Goal: Task Accomplishment & Management: Complete application form

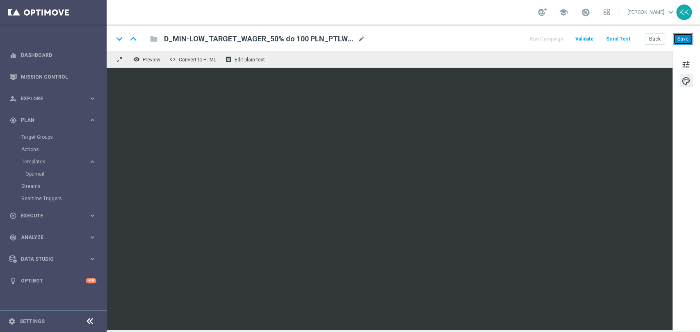
click at [679, 43] on button "Save" at bounding box center [683, 38] width 20 height 11
click at [656, 43] on button "Back" at bounding box center [654, 38] width 20 height 11
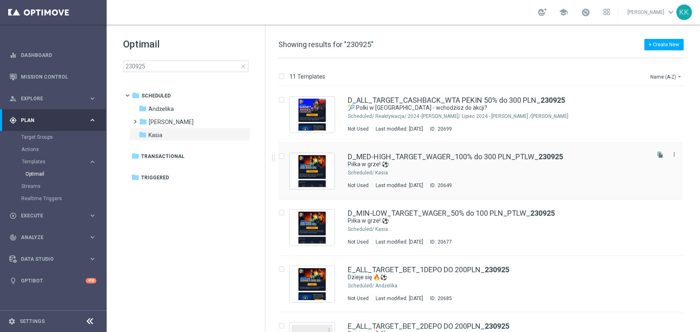
click at [432, 172] on div "Kasia" at bounding box center [511, 173] width 273 height 7
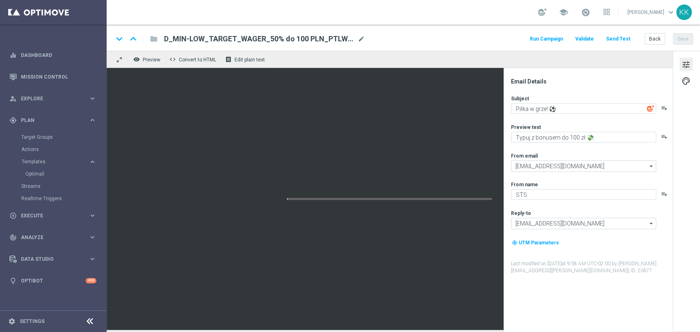
type textarea "Typuj z bonusem do 300 zł 💸"
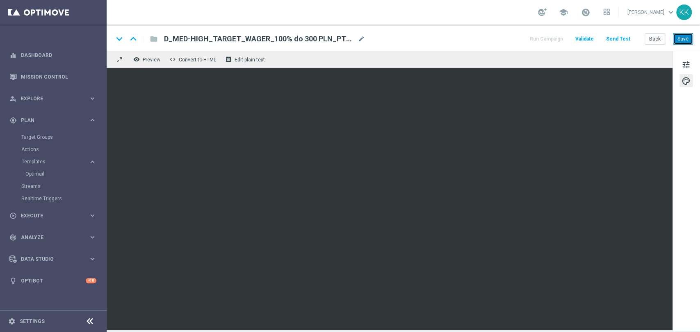
click at [684, 33] on button "Save" at bounding box center [683, 38] width 20 height 11
click at [649, 43] on button "Back" at bounding box center [654, 38] width 20 height 11
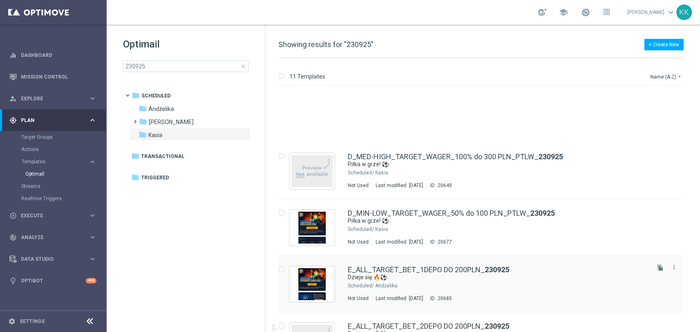
scroll to position [91, 0]
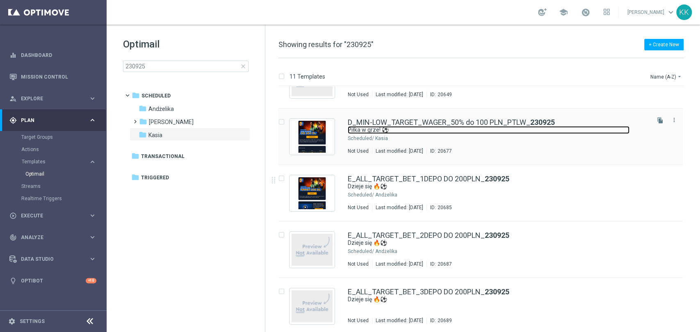
click at [428, 130] on link "Piłka w grze! ⚽" at bounding box center [489, 130] width 282 height 8
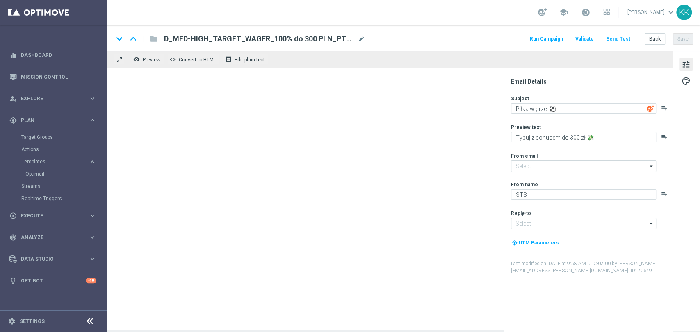
type input "oferta@sts.pl"
type input "kontakt@sts.pl"
type textarea "Typuj z bonusem do 100 zł 💸"
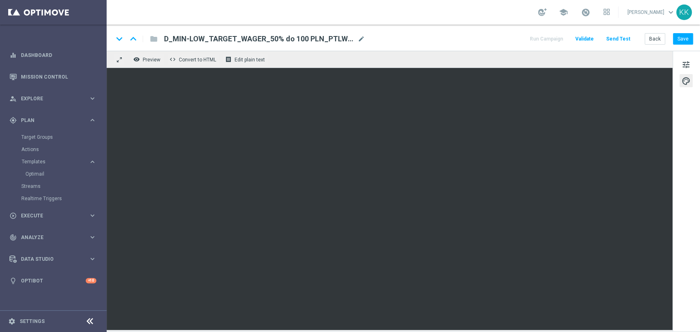
click at [688, 46] on div "keyboard_arrow_down keyboard_arrow_up folder D_MIN-LOW_TARGET_WAGER_50% do 100 …" at bounding box center [403, 38] width 593 height 26
click at [687, 40] on button "Save" at bounding box center [683, 38] width 20 height 11
click at [684, 34] on button "Save" at bounding box center [683, 38] width 20 height 11
click at [657, 36] on button "Back" at bounding box center [654, 38] width 20 height 11
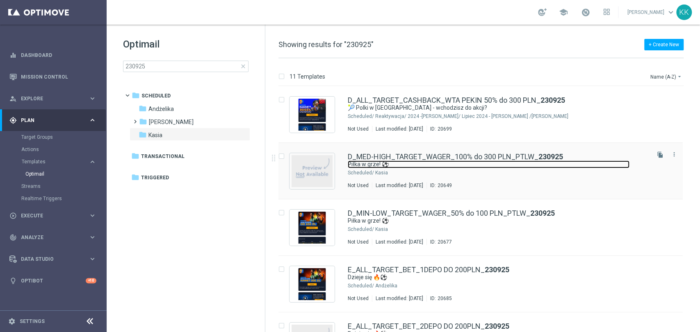
click at [431, 164] on link "Piłka w grze! ⚽" at bounding box center [489, 165] width 282 height 8
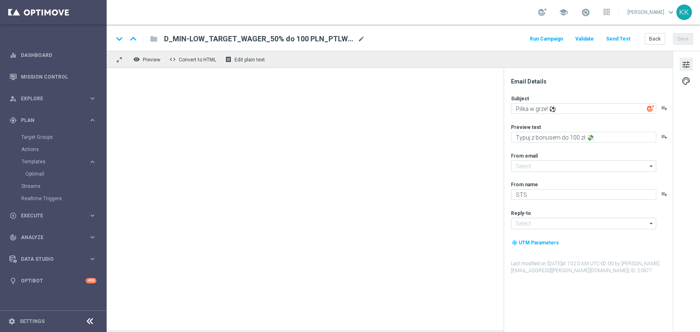
type input "oferta@sts.pl"
type input "kontakt@sts.pl"
type textarea "Typuj z bonusem do 300 zł 💸"
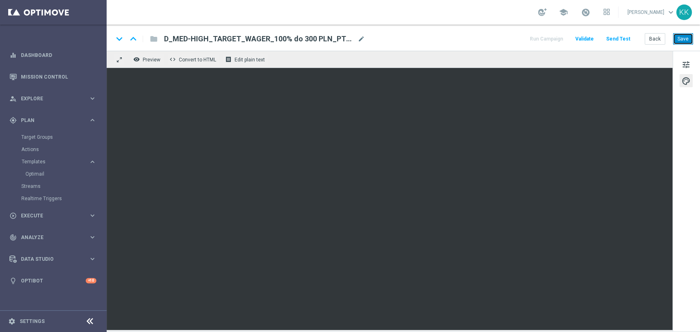
click at [677, 43] on button "Save" at bounding box center [683, 38] width 20 height 11
click at [656, 43] on button "Back" at bounding box center [654, 38] width 20 height 11
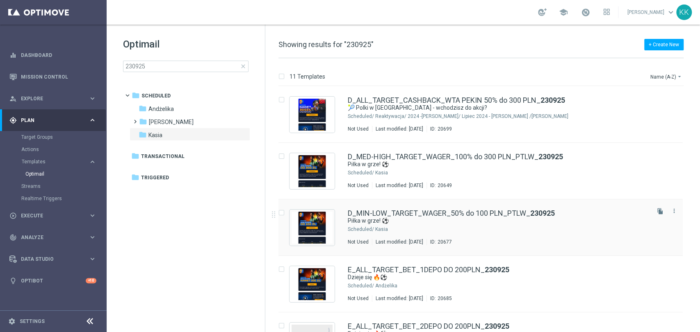
click at [415, 228] on div "Kasia" at bounding box center [511, 229] width 273 height 7
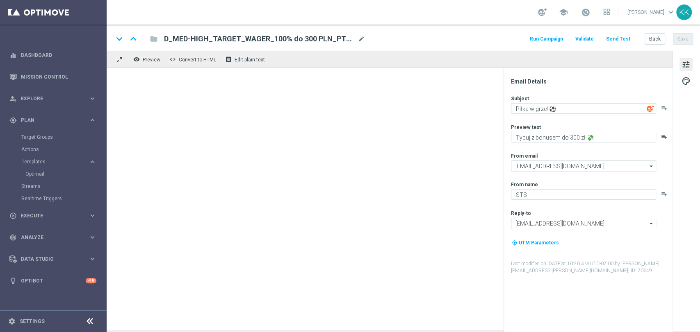
type textarea "Typuj z bonusem do 100 zł 💸"
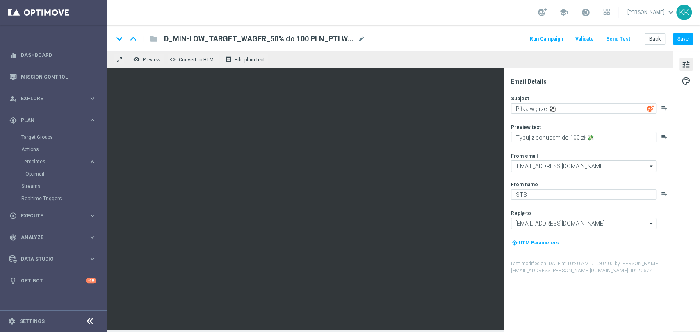
click at [644, 45] on div "keyboard_arrow_down keyboard_arrow_up folder D_MIN-LOW_TARGET_WAGER_50% do 100 …" at bounding box center [403, 38] width 593 height 26
click at [654, 38] on button "Back" at bounding box center [654, 38] width 20 height 11
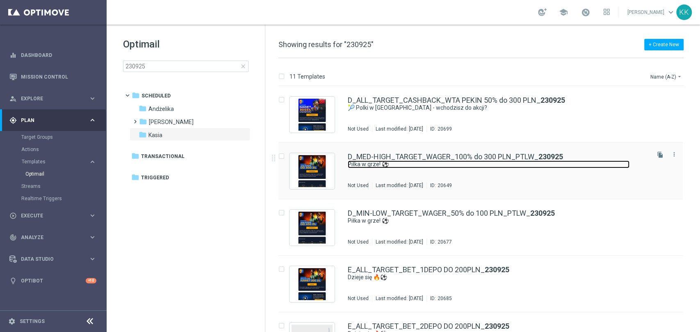
click at [392, 168] on link "Piłka w grze! ⚽" at bounding box center [489, 165] width 282 height 8
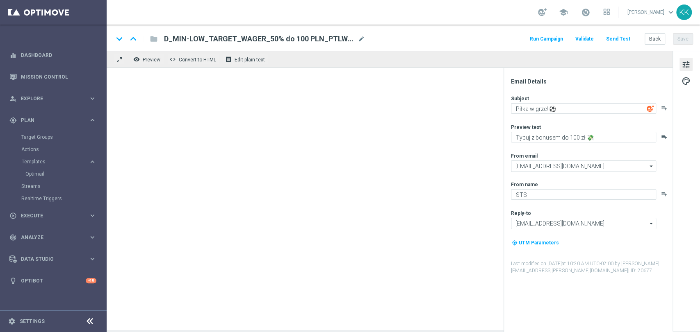
type textarea "Typuj z bonusem do 300 zł 💸"
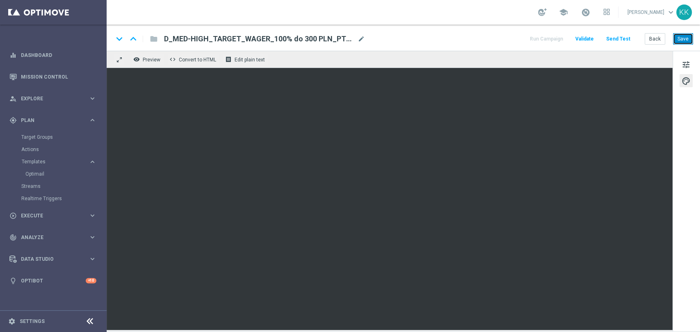
click at [684, 35] on button "Save" at bounding box center [683, 38] width 20 height 11
click at [689, 36] on button "Save" at bounding box center [683, 38] width 20 height 11
click at [680, 38] on button "Save" at bounding box center [683, 38] width 20 height 11
click at [656, 40] on button "Back" at bounding box center [654, 38] width 20 height 11
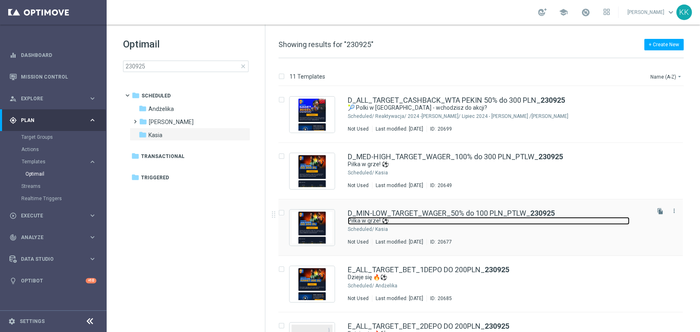
click at [409, 224] on link "Piłka w grze! ⚽" at bounding box center [489, 221] width 282 height 8
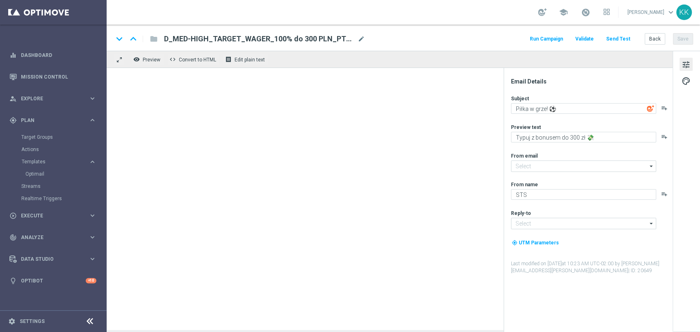
type input "oferta@sts.pl"
type input "kontakt@sts.pl"
type textarea "Typuj z bonusem do 100 zł 💸"
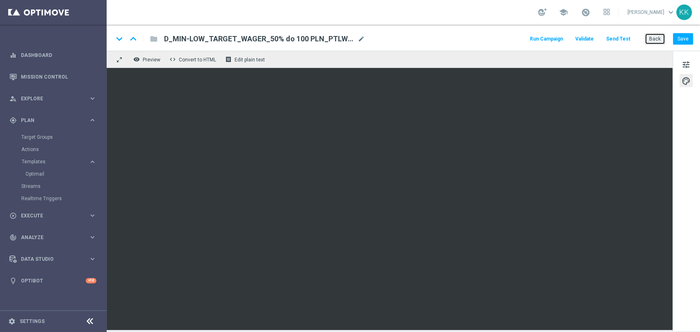
click at [657, 34] on button "Back" at bounding box center [654, 38] width 20 height 11
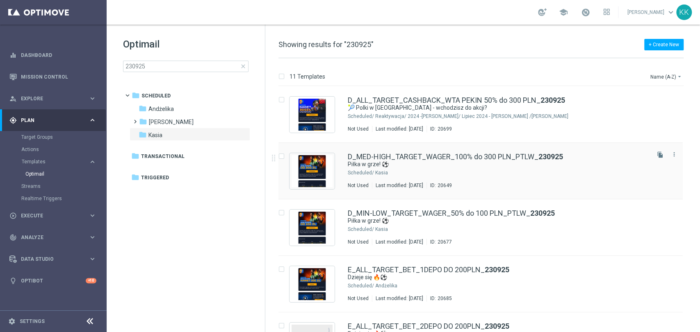
drag, startPoint x: 417, startPoint y: 178, endPoint x: 414, endPoint y: 199, distance: 21.5
click at [417, 177] on div "D_MED-HIGH_TARGET_WAGER_100% do 300 PLN_PTLW_ 230925 Piłka w grze! ⚽ Scheduled/…" at bounding box center [498, 171] width 300 height 36
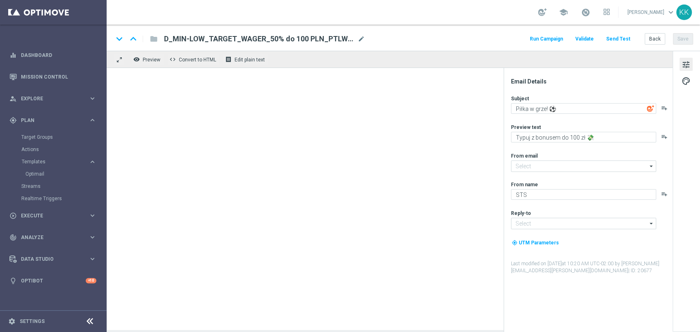
type input "oferta@sts.pl"
type input "kontakt@sts.pl"
type textarea "Typuj z bonusem do 300 zł 💸"
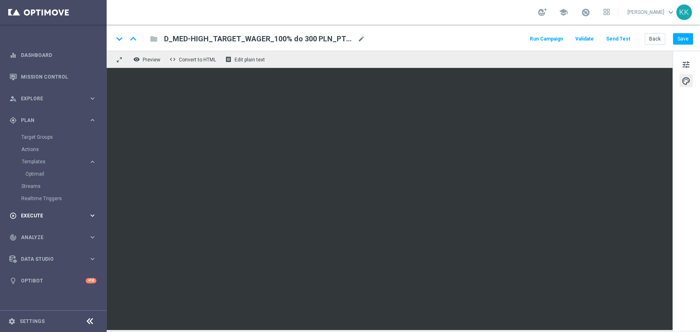
click at [32, 218] on div "play_circle_outline Execute" at bounding box center [48, 215] width 79 height 7
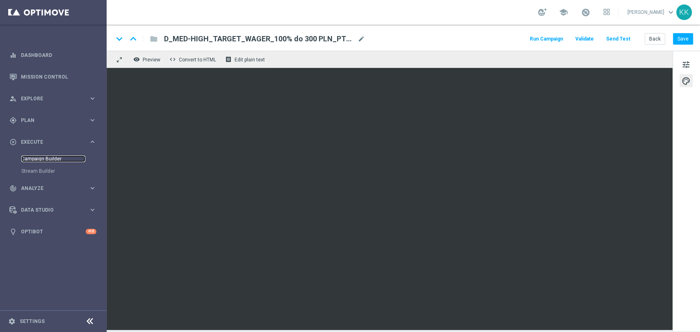
click at [56, 157] on link "Campaign Builder" at bounding box center [53, 159] width 64 height 7
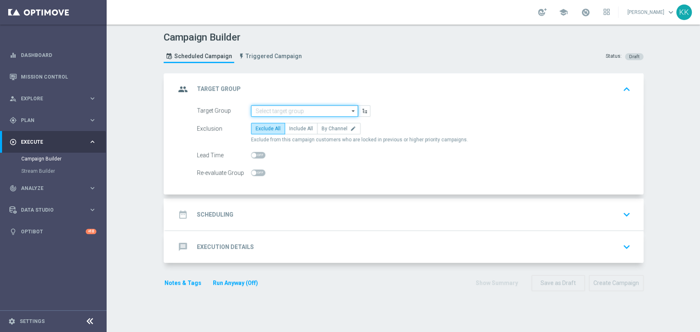
click at [302, 111] on input at bounding box center [304, 110] width 107 height 11
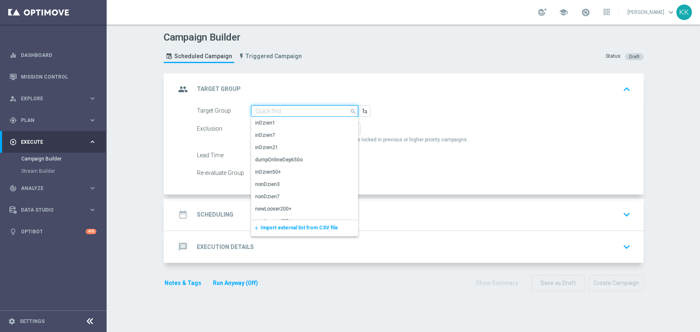
paste input "D_MIN-LOW_TARGET_WAGER_50% do 100 PLN_PTLW_230925"
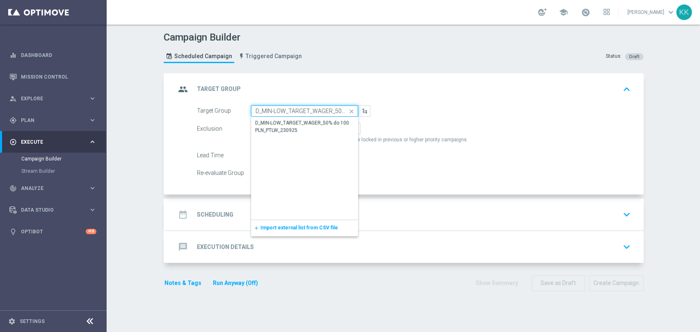
scroll to position [0, 64]
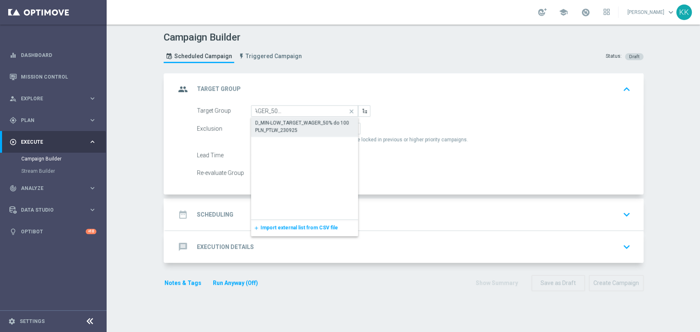
click at [300, 125] on div "D_MIN-LOW_TARGET_WAGER_50% do 100 PLN_PTLW_230925" at bounding box center [304, 126] width 99 height 15
type input "D_MIN-LOW_TARGET_WAGER_50% do 100 PLN_PTLW_230925"
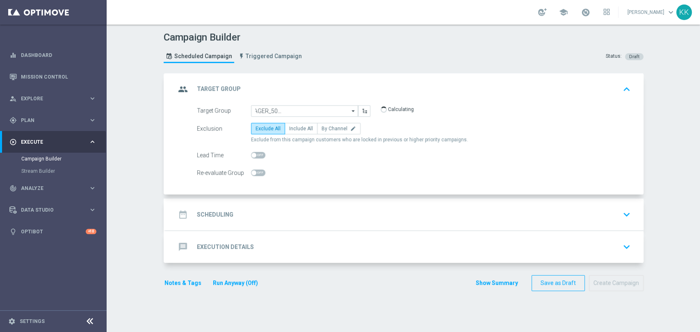
scroll to position [0, 0]
click at [297, 131] on span "Include All" at bounding box center [301, 129] width 24 height 6
click at [294, 131] on input "Include All" at bounding box center [291, 129] width 5 height 5
radio input "true"
click at [328, 126] on span "By Channel" at bounding box center [334, 129] width 26 height 6
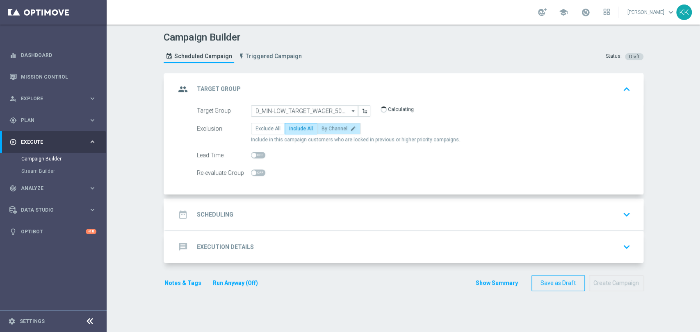
click at [327, 127] on input "By Channel edit" at bounding box center [323, 129] width 5 height 5
radio input "true"
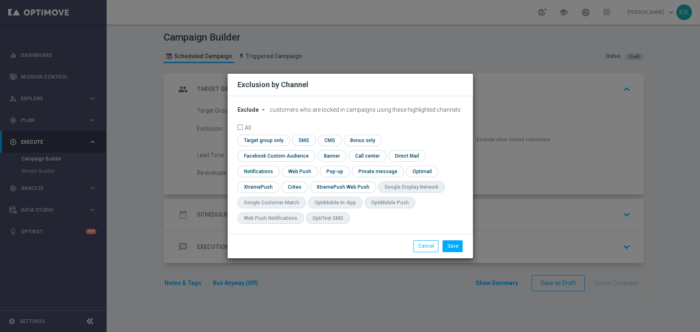
click at [246, 113] on span "Exclude" at bounding box center [247, 110] width 21 height 7
click at [0, 0] on span "Include" at bounding box center [0, 0] width 0 height 0
click at [312, 150] on input "checkbox" at bounding box center [274, 155] width 74 height 11
checkbox input "true"
click at [295, 186] on input "checkbox" at bounding box center [293, 187] width 25 height 11
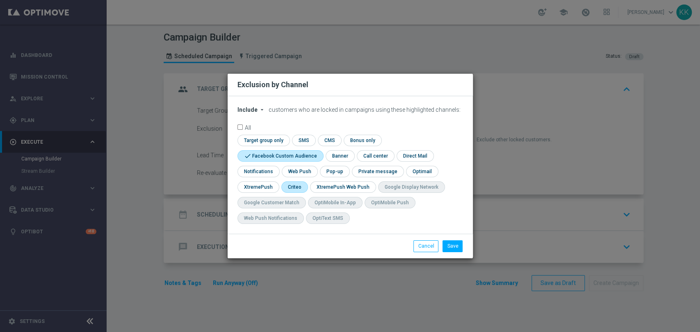
checkbox input "true"
click at [458, 247] on button "Save" at bounding box center [452, 246] width 20 height 11
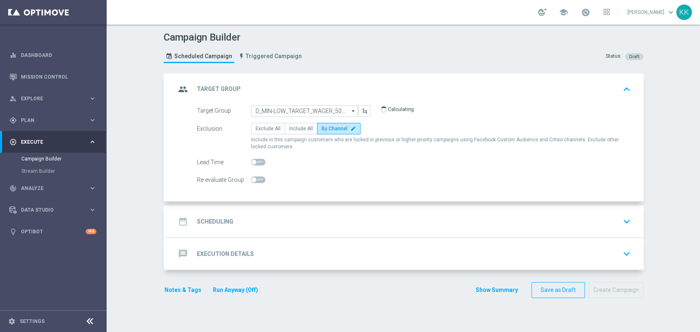
click at [330, 214] on div "date_range Scheduling keyboard_arrow_down" at bounding box center [404, 222] width 458 height 16
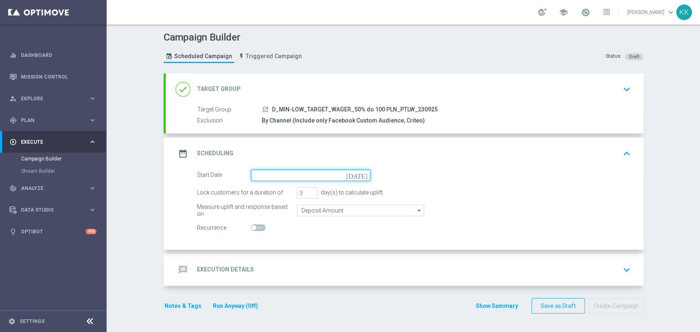
click at [266, 178] on input at bounding box center [310, 175] width 119 height 11
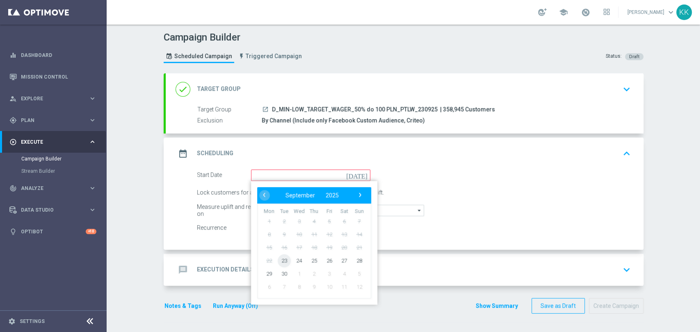
click at [279, 261] on span "23" at bounding box center [283, 260] width 13 height 13
type input "23 Sep 2025"
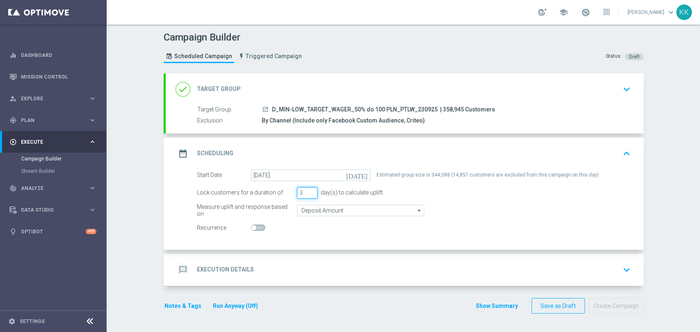
click at [289, 194] on div "Lock customers for a duration of 3 day(s) to calculate uplift." at bounding box center [414, 192] width 446 height 11
type input "6"
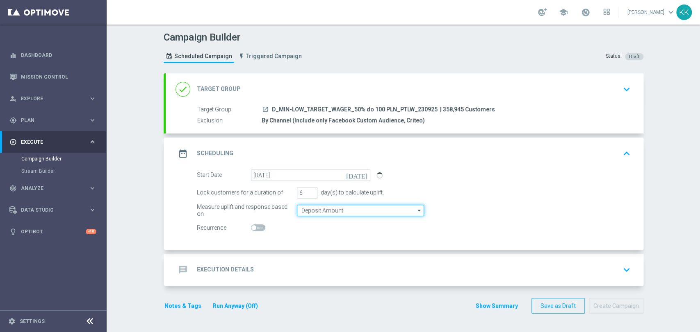
click at [311, 209] on input "Deposit Amount" at bounding box center [360, 210] width 127 height 11
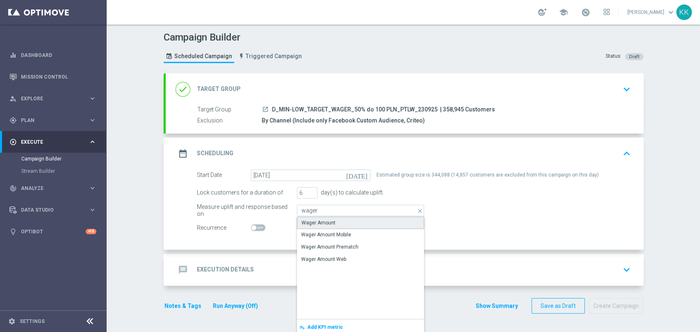
click at [316, 223] on div "Wager Amount" at bounding box center [318, 222] width 34 height 7
type input "Wager Amount"
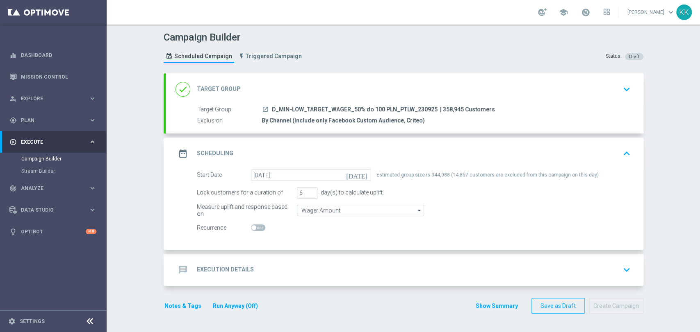
click at [329, 266] on div "message Execution Details keyboard_arrow_down" at bounding box center [404, 270] width 458 height 16
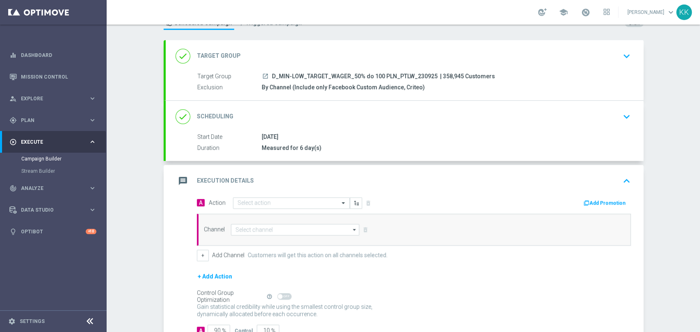
scroll to position [46, 0]
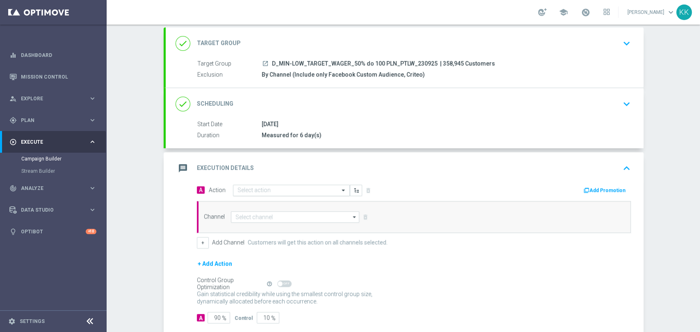
click at [251, 189] on input "text" at bounding box center [282, 190] width 91 height 7
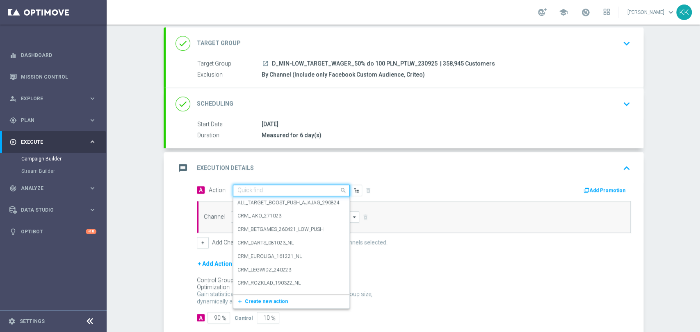
paste input "D_MIN-LOW_TARGET_WAGER_50% do 100 PLN_PTLW_230925"
type input "D_MIN-LOW_TARGET_WAGER_50% do 100 PLN_PTLW_230925"
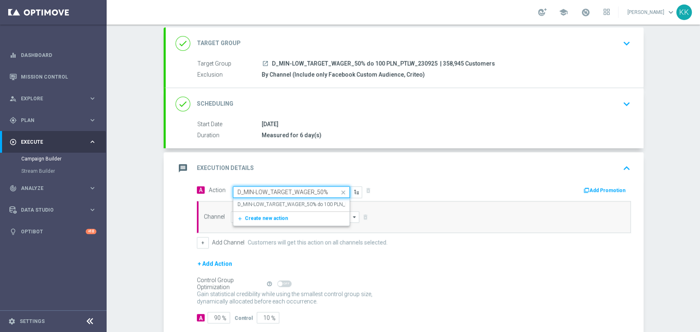
scroll to position [0, 67]
click at [261, 201] on label "D_MIN-LOW_TARGET_WAGER_50% do 100 PLN_PTLW_230925" at bounding box center [306, 204] width 139 height 7
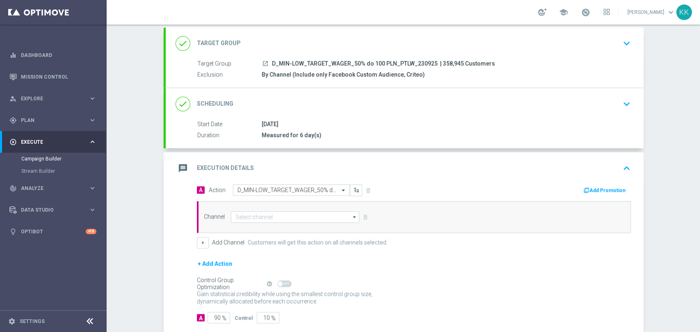
scroll to position [0, 0]
click at [253, 215] on input at bounding box center [295, 217] width 129 height 11
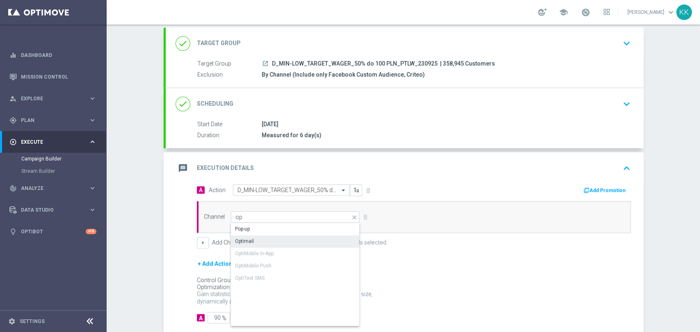
click at [257, 242] on div "Optimail" at bounding box center [295, 241] width 129 height 11
type input "Optimail"
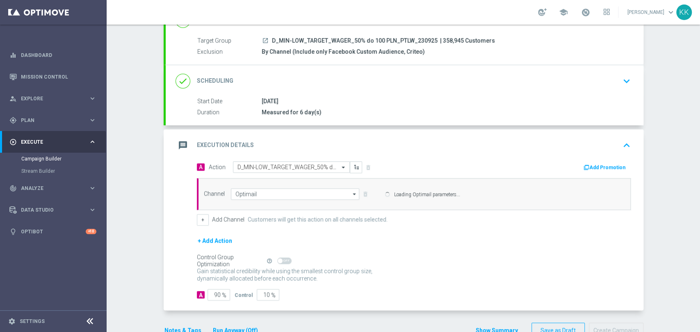
scroll to position [91, 0]
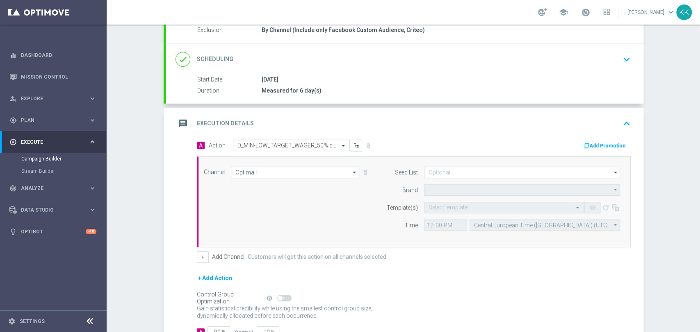
type input "STS"
click at [201, 255] on button "+" at bounding box center [203, 257] width 12 height 11
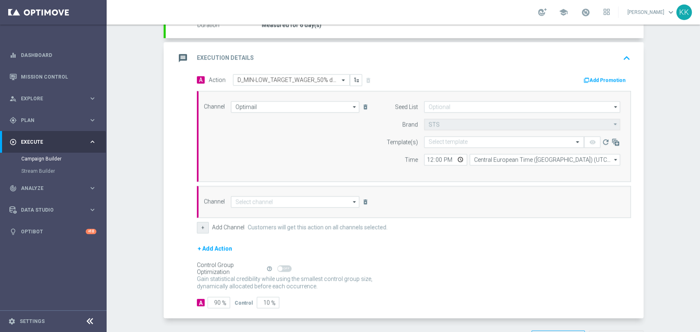
scroll to position [182, 0]
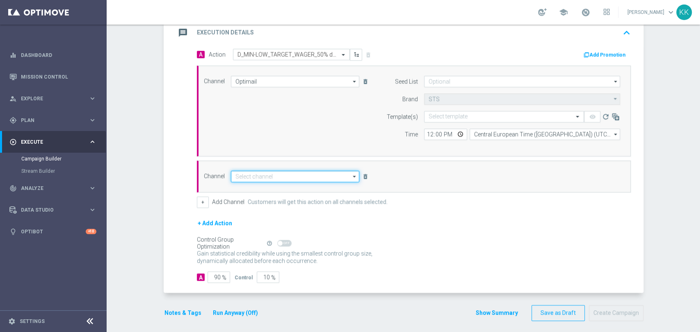
click at [250, 177] on input at bounding box center [295, 176] width 129 height 11
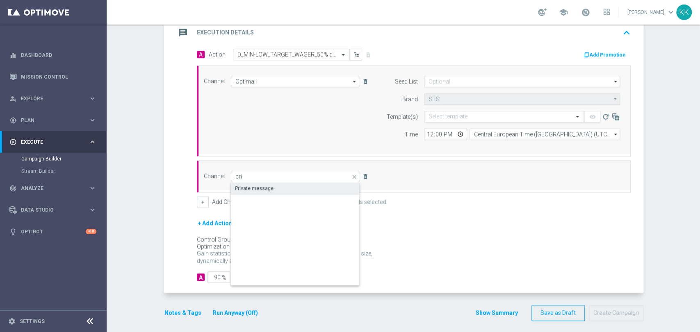
click at [249, 184] on div "Private message" at bounding box center [295, 188] width 129 height 11
type input "Private message"
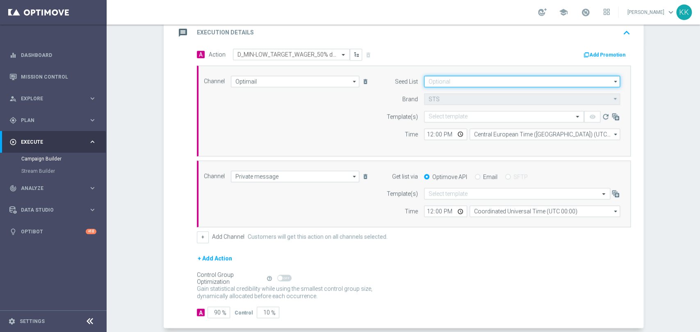
click at [456, 84] on input at bounding box center [522, 81] width 196 height 11
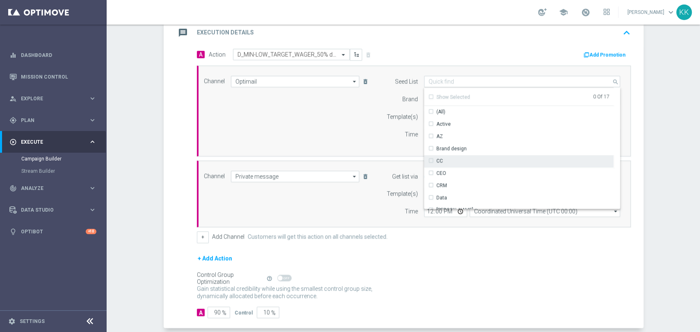
click at [466, 148] on div "Brand design" at bounding box center [518, 148] width 189 height 11
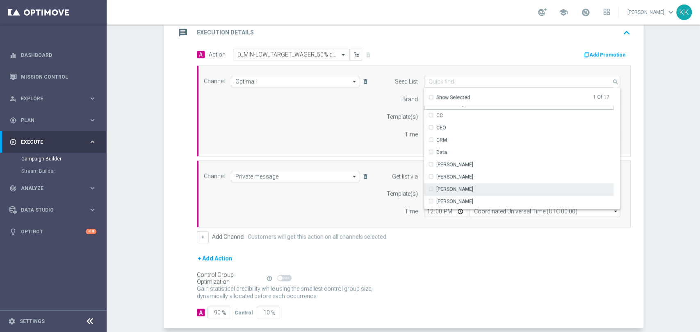
scroll to position [91, 0]
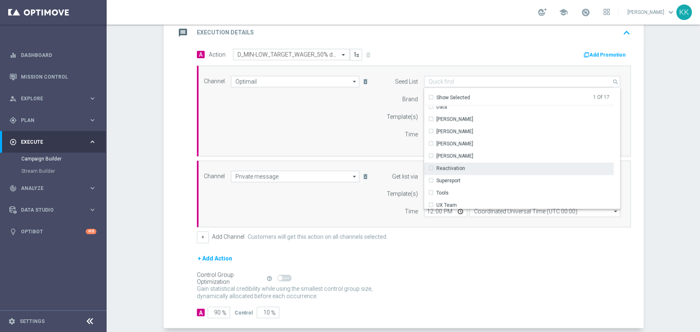
click at [464, 171] on div "Reactivation" at bounding box center [518, 168] width 189 height 11
click at [387, 124] on form "Template(s) Select template remove_red_eye refresh Time 12:00 Central European …" at bounding box center [501, 125] width 238 height 29
type input "Selected 2 of 17"
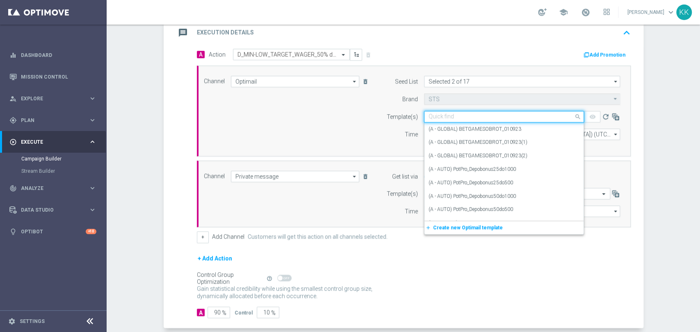
click at [448, 111] on div "Quick find" at bounding box center [504, 116] width 160 height 11
paste input "D_MIN-LOW_TARGET_WAGER_50% do 100 PLN_PTLW_230925"
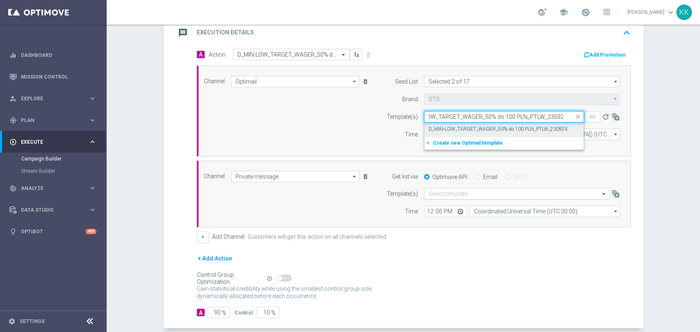
click at [449, 129] on label "D_MIN-LOW_TARGET_WAGER_50% do 100 PLN_PTLW_230925" at bounding box center [497, 129] width 139 height 7
type input "D_MIN-LOW_TARGET_WAGER_50% do 100 PLN_PTLW_230925"
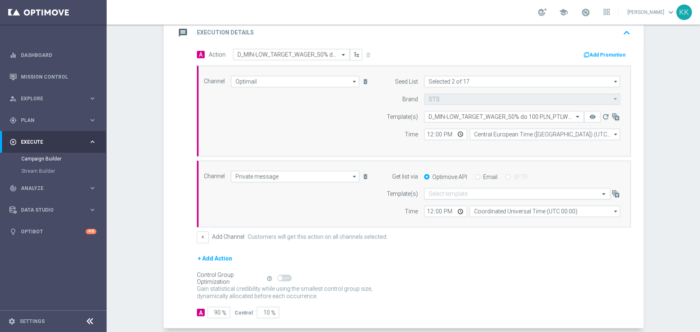
scroll to position [0, 0]
click at [462, 191] on input "text" at bounding box center [508, 194] width 161 height 7
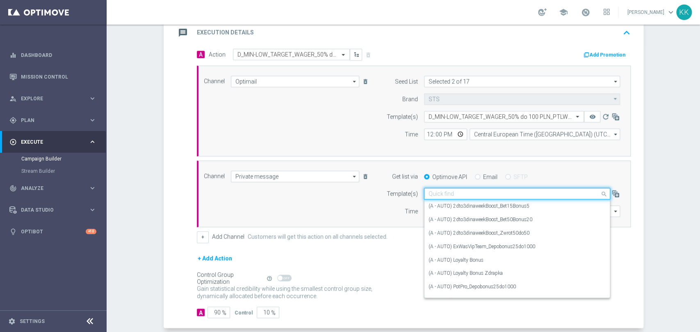
paste input "D_MIN-LOW_TARGET_WAGER_50% do 100 PLN_PTLW_230925"
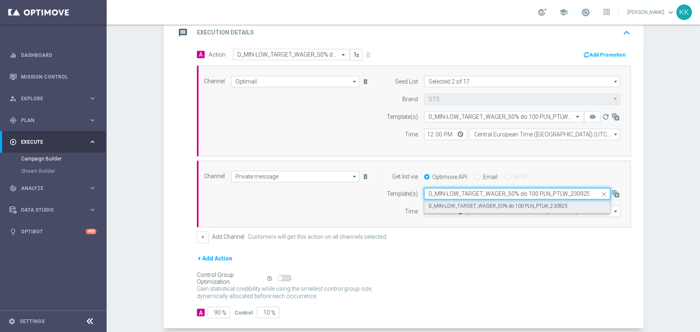
click at [466, 203] on label "D_MIN-LOW_TARGET_WAGER_50% do 100 PLN_PTLW_230925" at bounding box center [497, 206] width 139 height 7
type input "D_MIN-LOW_TARGET_WAGER_50% do 100 PLN_PTLW_230925"
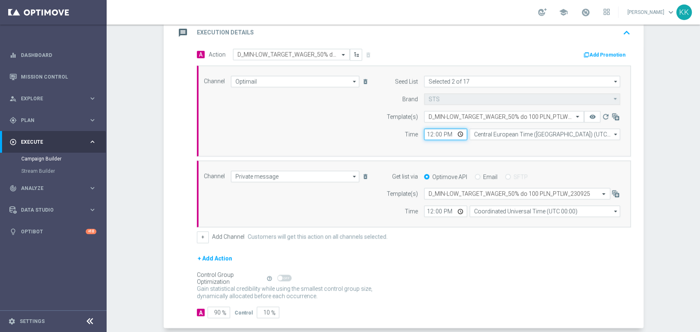
click at [424, 135] on input "12:00" at bounding box center [445, 134] width 43 height 11
type input "17:01"
click at [430, 210] on input "12:00" at bounding box center [445, 211] width 43 height 11
type input "17:01"
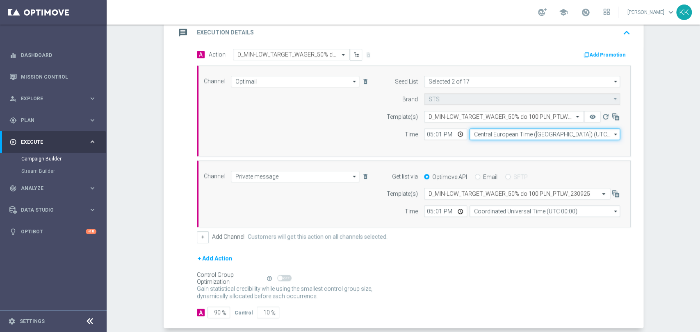
click at [525, 135] on input "Central European Time (Warsaw) (UTC +02:00)" at bounding box center [544, 134] width 150 height 11
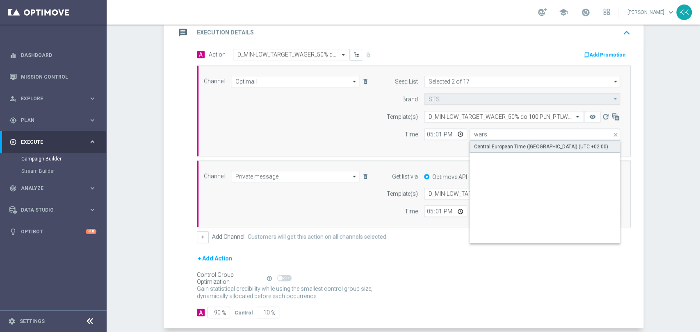
click at [521, 146] on div "Central European Time (Warsaw) (UTC +02:00)" at bounding box center [541, 146] width 134 height 7
type input "Central European Time (Warsaw) (UTC +02:00)"
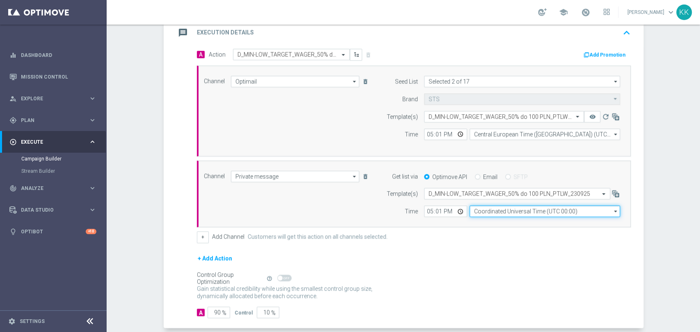
click at [499, 208] on input "Coordinated Universal Time (UTC 00:00)" at bounding box center [544, 211] width 150 height 11
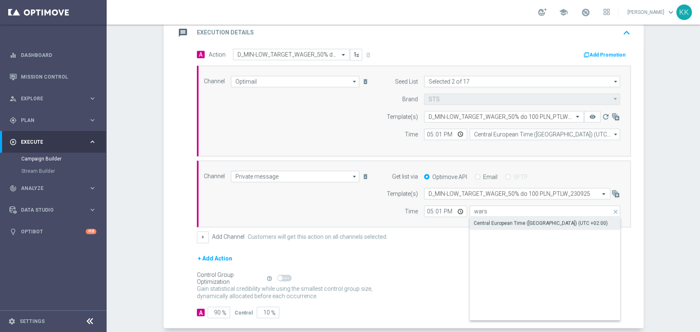
click at [497, 220] on div "Central European Time (Warsaw) (UTC +02:00)" at bounding box center [540, 223] width 134 height 7
type input "Central European Time (Warsaw) (UTC +02:00)"
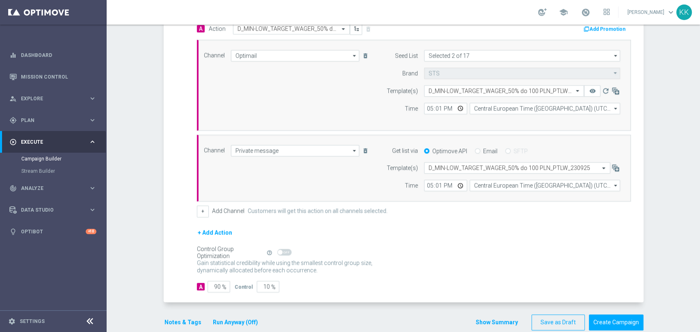
scroll to position [221, 0]
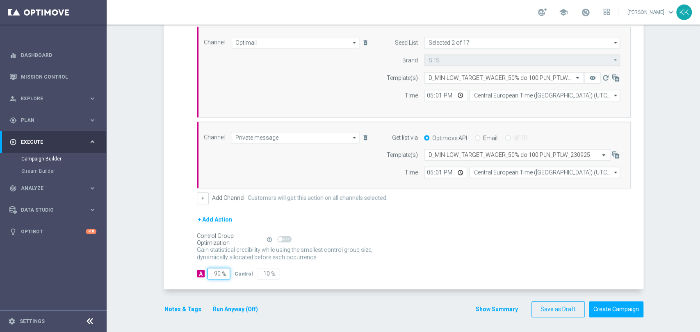
click at [217, 273] on input "90" at bounding box center [218, 273] width 23 height 11
type input "9"
type input "91"
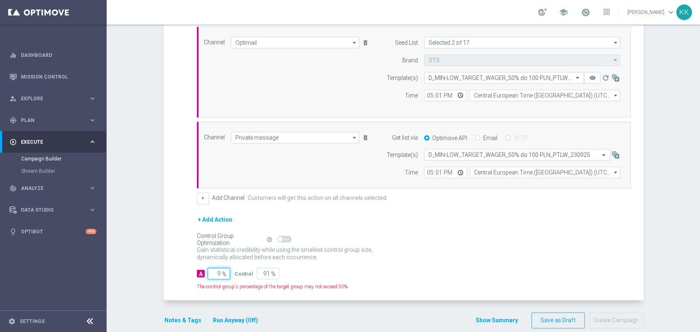
type input "98"
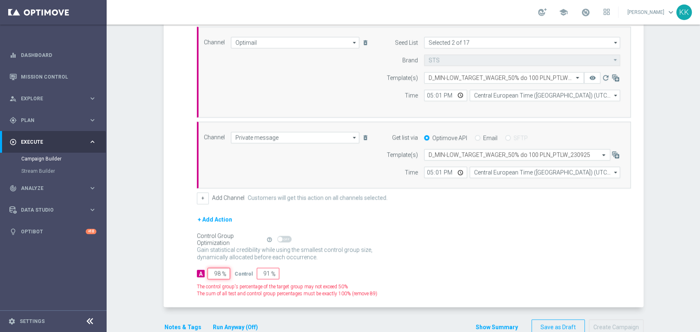
type input "2"
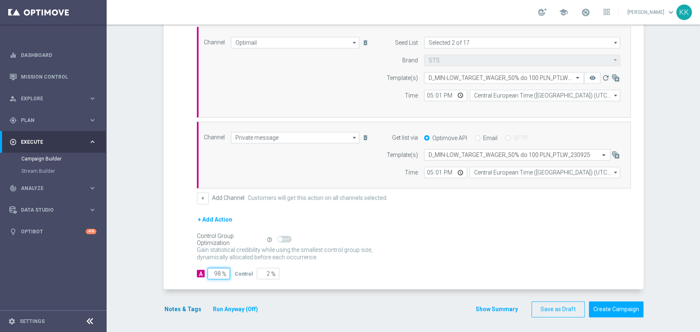
type input "98"
click at [172, 310] on button "Notes & Tags" at bounding box center [183, 310] width 39 height 10
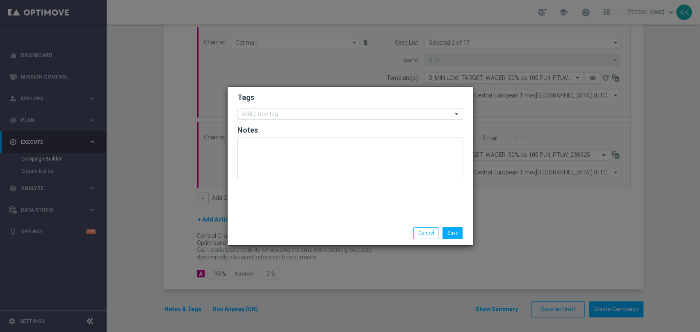
click at [287, 111] on input "text" at bounding box center [347, 114] width 210 height 7
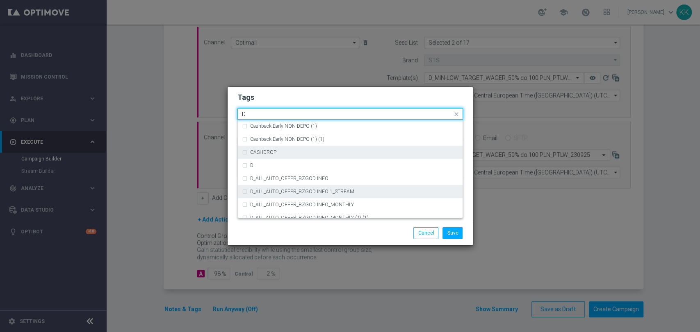
scroll to position [865, 0]
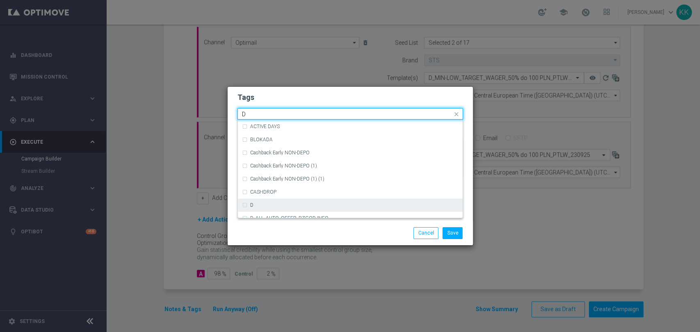
click at [282, 205] on div "D" at bounding box center [354, 205] width 208 height 5
type input "D"
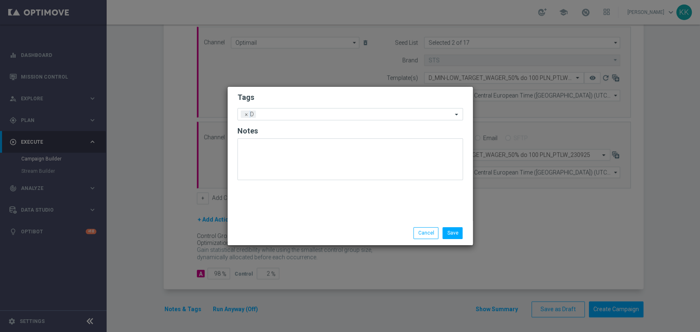
click at [298, 89] on div "Tags Add a new tag × D Notes" at bounding box center [350, 154] width 245 height 134
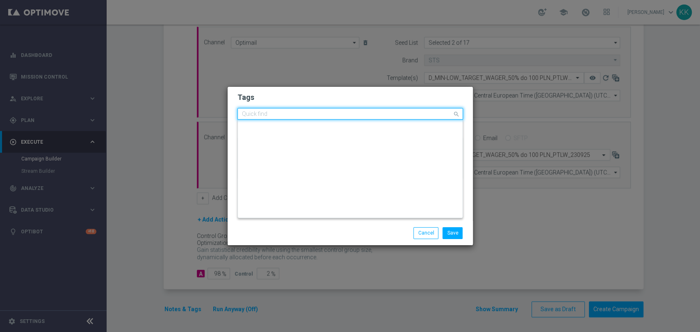
click at [310, 116] on input "text" at bounding box center [347, 114] width 210 height 7
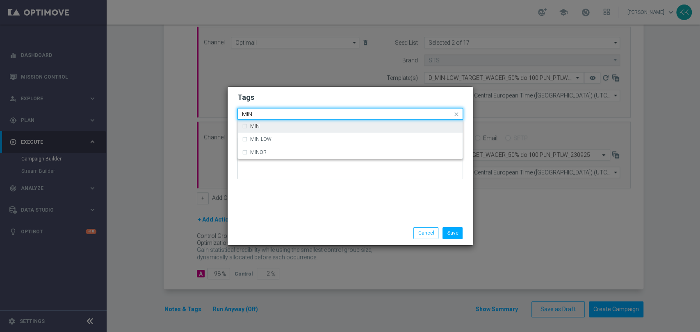
click at [299, 126] on div "MIN" at bounding box center [354, 126] width 208 height 5
type input "MIN"
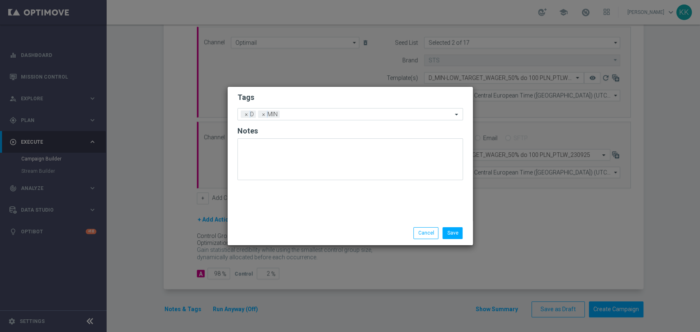
click at [308, 92] on form "Tags Add a new tag × D × MIN Notes" at bounding box center [349, 139] width 225 height 96
click at [321, 112] on input "text" at bounding box center [367, 115] width 169 height 7
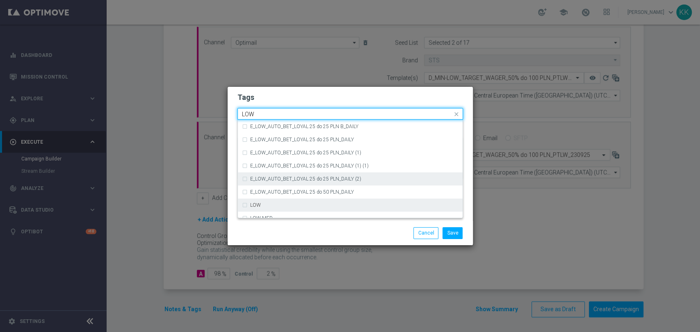
scroll to position [400, 0]
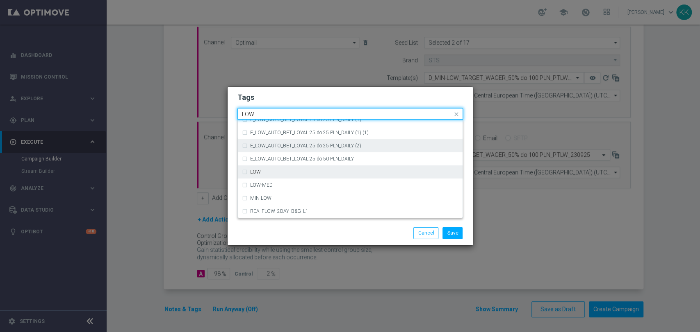
click at [294, 175] on div "LOW" at bounding box center [350, 172] width 216 height 13
type input "LOW"
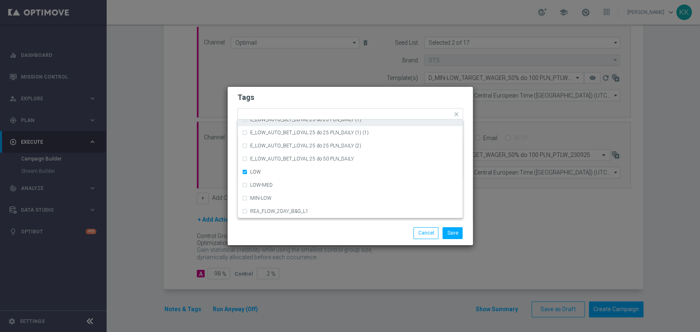
click at [331, 100] on h2 "Tags" at bounding box center [349, 98] width 225 height 10
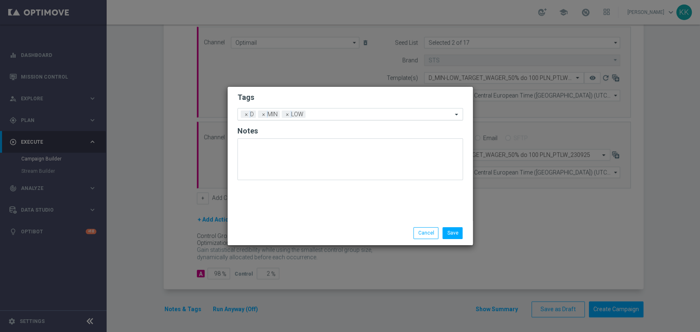
click at [336, 118] on div at bounding box center [379, 116] width 145 height 8
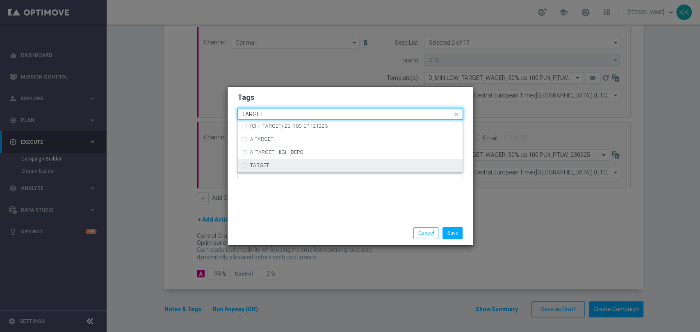
click at [308, 167] on div "TARGET" at bounding box center [354, 165] width 208 height 5
type input "TARGET"
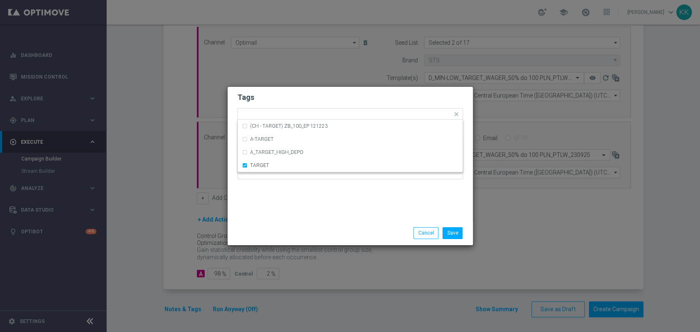
drag, startPoint x: 322, startPoint y: 197, endPoint x: 351, endPoint y: 134, distance: 69.0
click at [322, 197] on div "Tags Quick find × D × MIN × LOW × TARGET (CH - TARGET) ZB_100_EP 121223 A-TARGE…" at bounding box center [350, 154] width 245 height 134
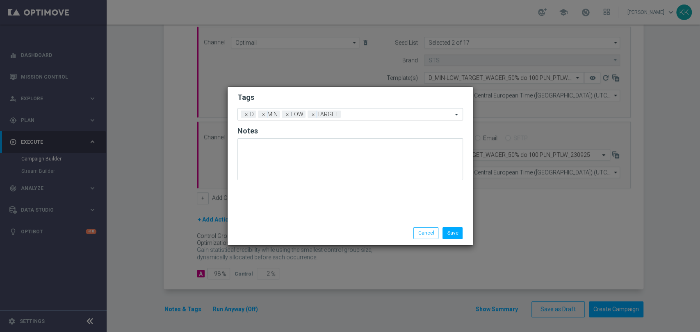
click at [362, 120] on ng-select "Add a new tag × D × MIN × LOW × TARGET" at bounding box center [349, 114] width 225 height 12
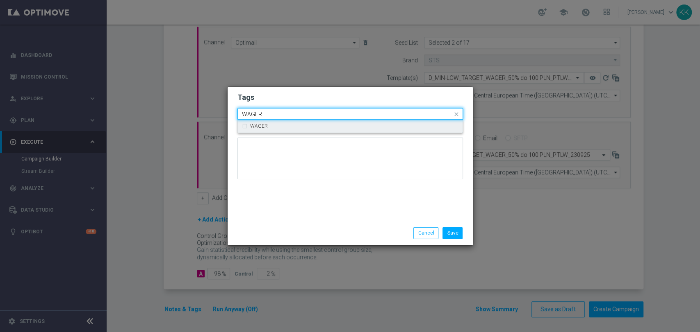
click at [364, 123] on div "WAGER" at bounding box center [350, 126] width 216 height 13
type input "WAGER"
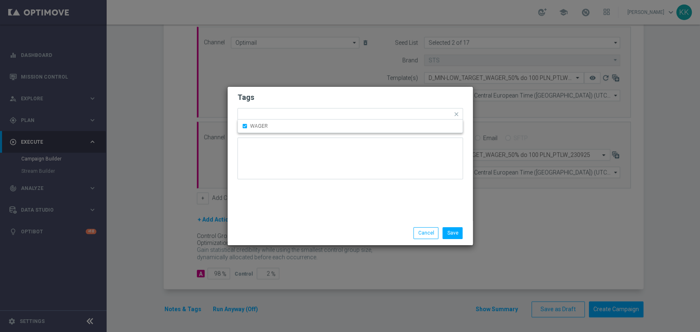
click at [359, 91] on form "Tags Quick find × D × MIN × LOW × TARGET × WAGER WAGER Notes" at bounding box center [349, 138] width 225 height 95
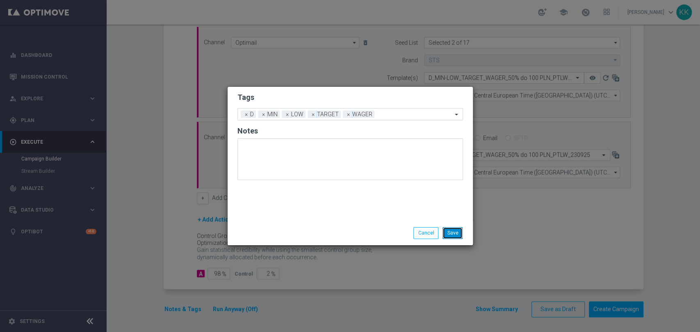
click at [454, 233] on button "Save" at bounding box center [452, 233] width 20 height 11
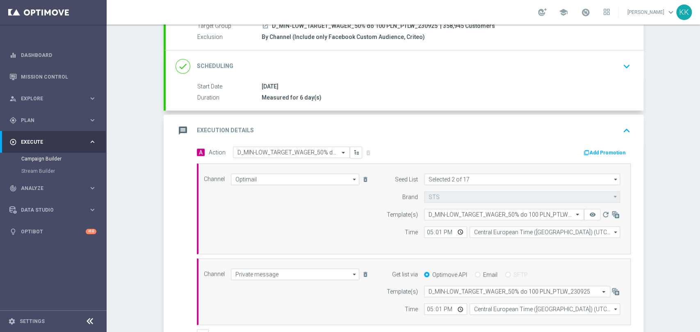
scroll to position [39, 0]
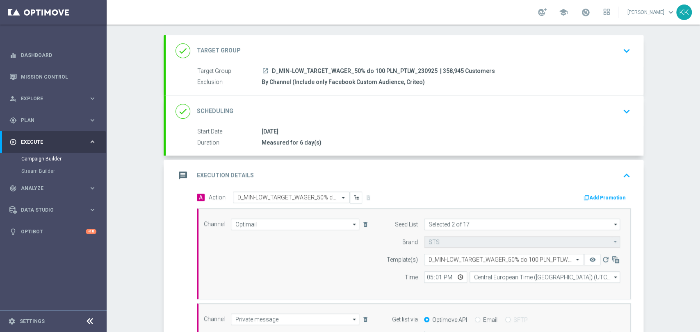
click at [609, 51] on div "done Target Group keyboard_arrow_down" at bounding box center [404, 51] width 458 height 16
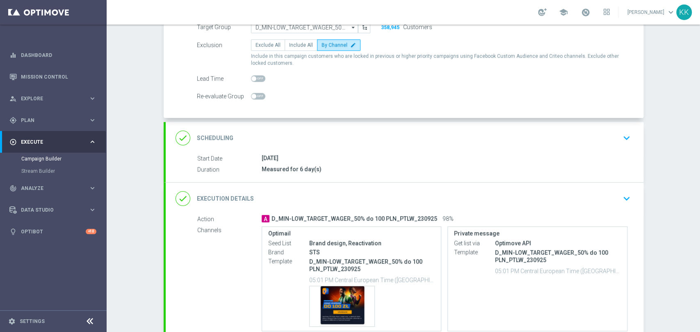
scroll to position [84, 0]
click at [424, 157] on div "23 Sep 2025" at bounding box center [445, 158] width 366 height 8
click at [618, 129] on div "done Scheduling keyboard_arrow_down" at bounding box center [405, 138] width 478 height 32
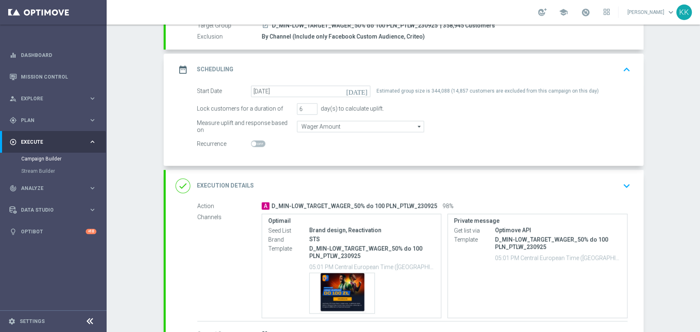
click at [623, 174] on div "done Execution Details keyboard_arrow_down" at bounding box center [405, 186] width 478 height 32
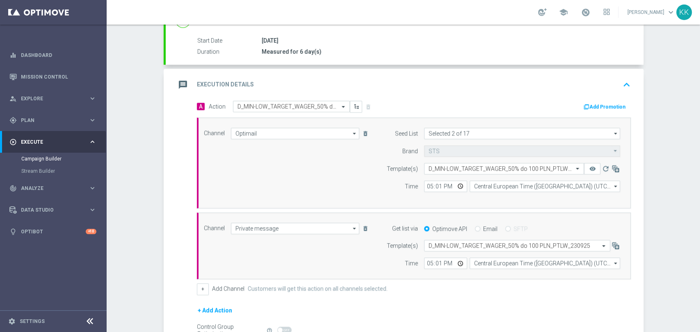
scroll to position [221, 0]
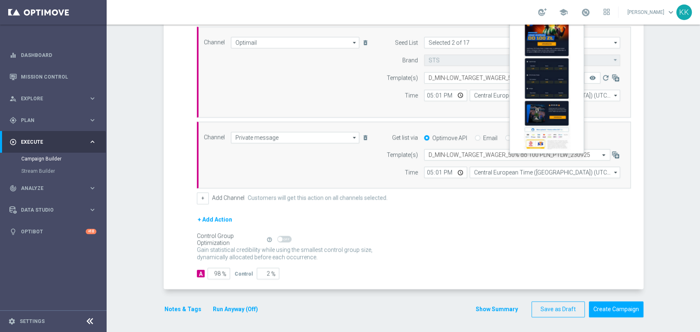
click at [584, 75] on button "remove_red_eye" at bounding box center [592, 77] width 16 height 11
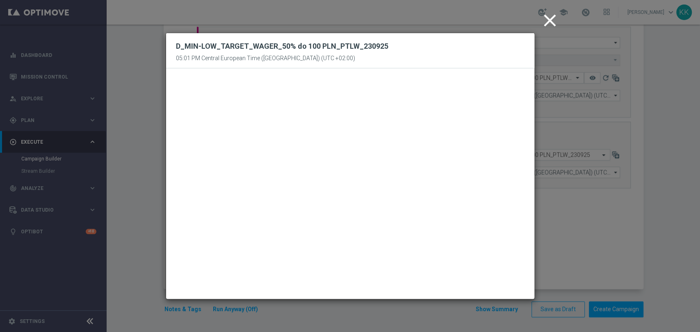
click at [554, 17] on icon "close" at bounding box center [549, 20] width 20 height 20
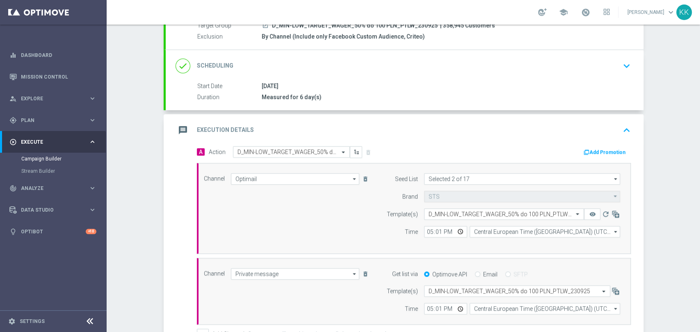
scroll to position [0, 0]
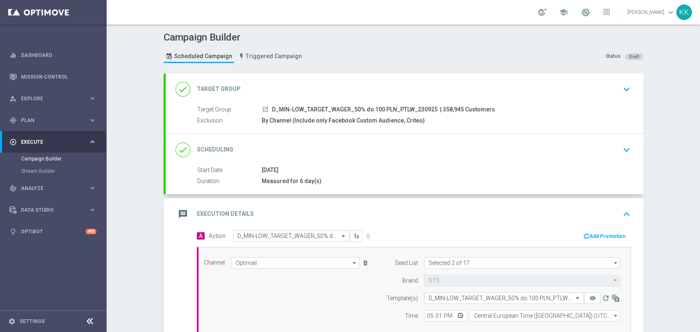
click at [635, 91] on div "done Target Group keyboard_arrow_down" at bounding box center [405, 89] width 478 height 32
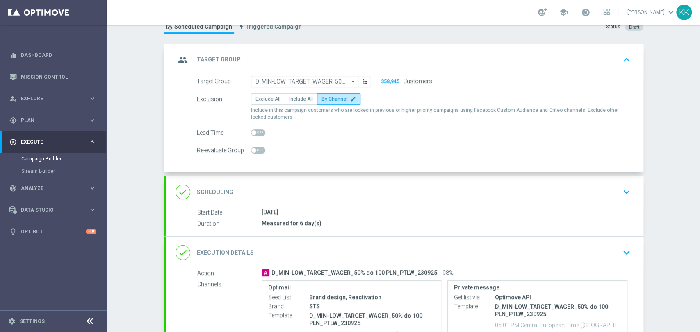
scroll to position [46, 0]
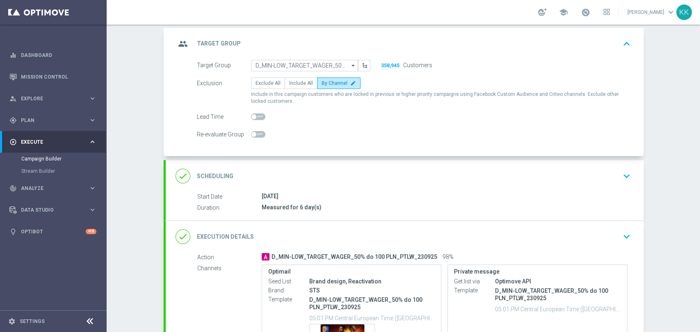
click at [610, 161] on div "done Scheduling keyboard_arrow_down" at bounding box center [405, 176] width 478 height 32
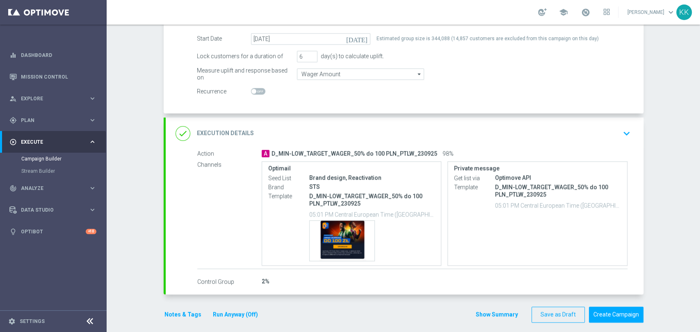
click at [619, 132] on button "keyboard_arrow_down" at bounding box center [626, 134] width 14 height 16
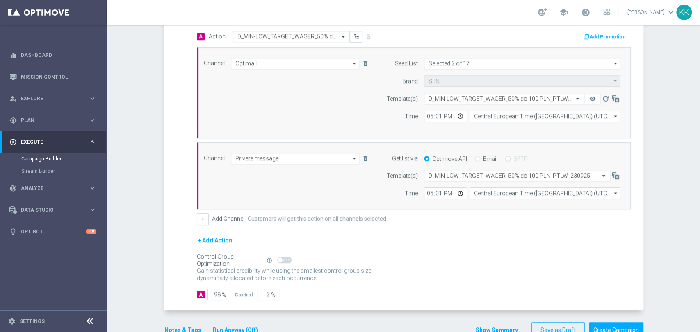
scroll to position [221, 0]
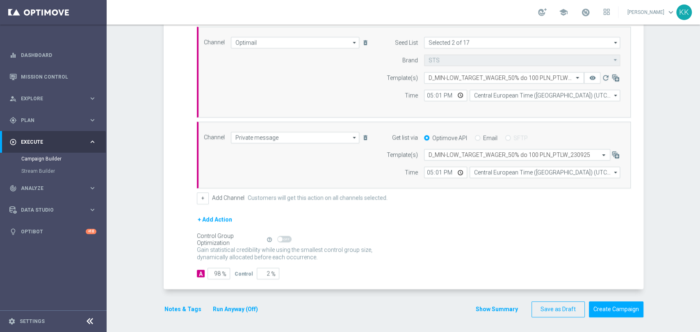
click at [173, 305] on button "Notes & Tags" at bounding box center [183, 310] width 39 height 10
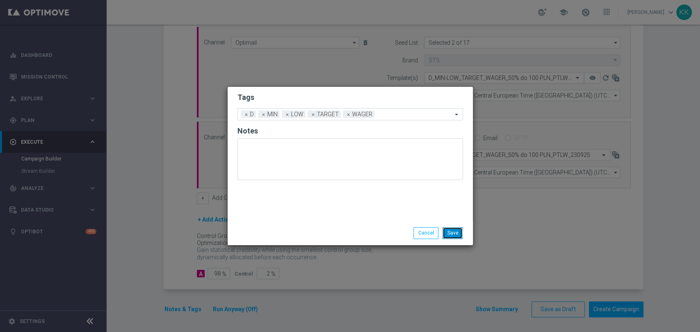
click at [461, 231] on button "Save" at bounding box center [452, 233] width 20 height 11
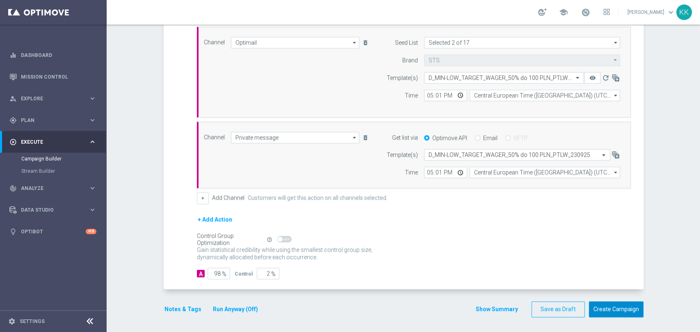
click at [608, 311] on button "Create Campaign" at bounding box center [616, 310] width 55 height 16
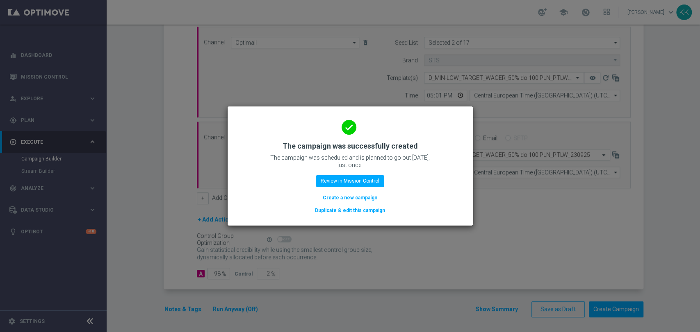
click at [332, 201] on button "Create a new campaign" at bounding box center [350, 197] width 56 height 9
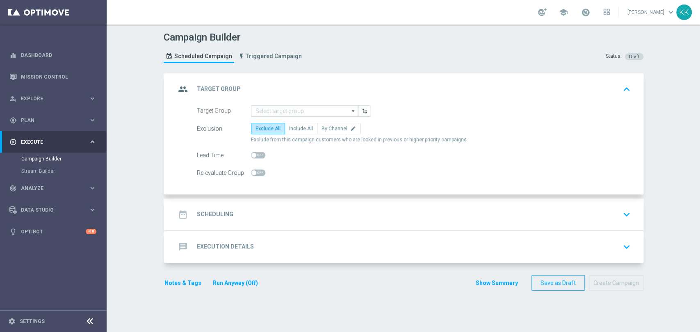
scroll to position [0, 0]
click at [325, 109] on input at bounding box center [304, 110] width 107 height 11
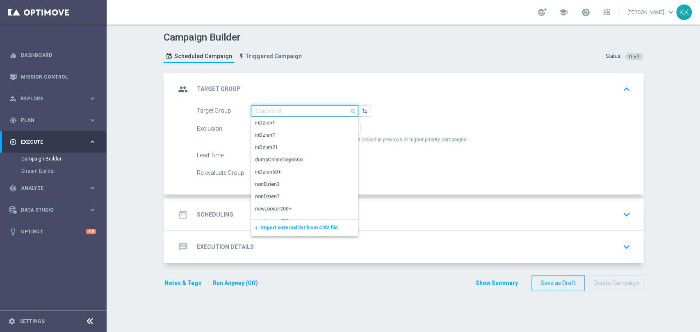
paste input "D_MED-HIGH_TARGET_WAGER_100% do 300 PLN_PTLW_230925"
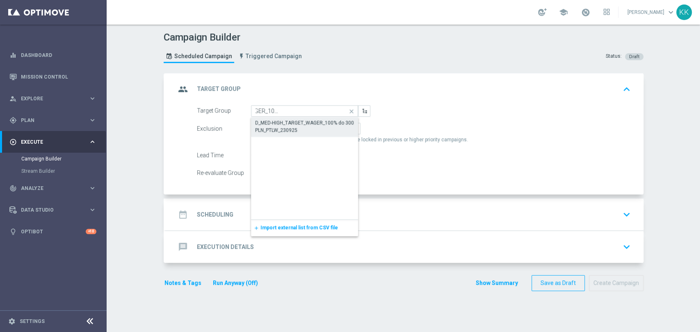
click at [325, 122] on div "D_MED-HIGH_TARGET_WAGER_100% do 300 PLN_PTLW_230925" at bounding box center [304, 126] width 99 height 15
type input "D_MED-HIGH_TARGET_WAGER_100% do 300 PLN_PTLW_230925"
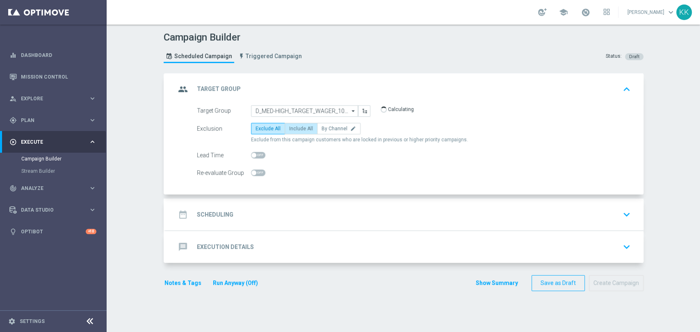
click at [285, 130] on label "Include All" at bounding box center [301, 128] width 33 height 11
click at [289, 130] on input "Include All" at bounding box center [291, 129] width 5 height 5
radio input "true"
click at [255, 171] on span at bounding box center [258, 173] width 14 height 7
click at [255, 171] on input "checkbox" at bounding box center [258, 173] width 14 height 7
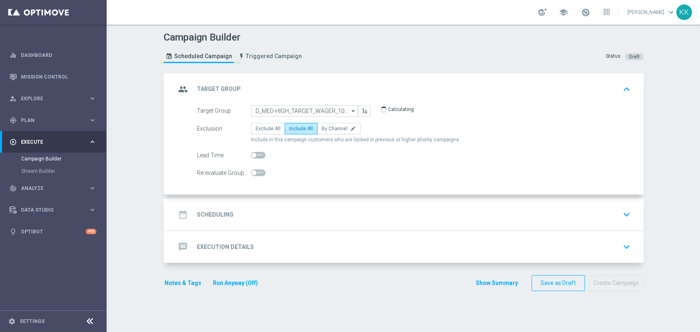
checkbox input "true"
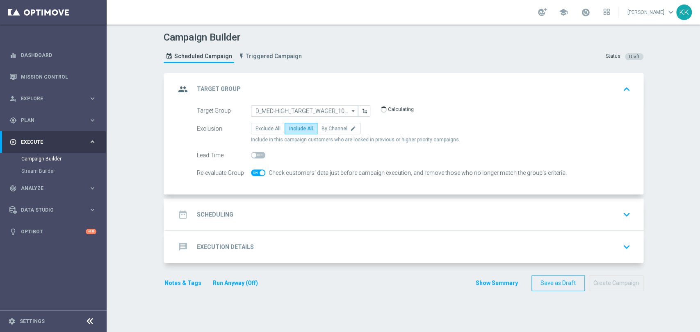
click at [372, 215] on div "date_range Scheduling keyboard_arrow_down" at bounding box center [404, 215] width 458 height 16
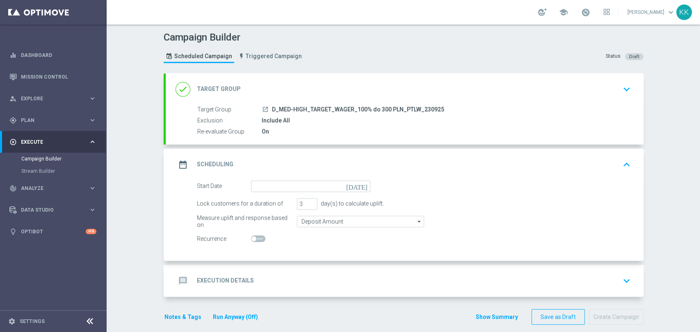
click at [567, 101] on div "done Target Group keyboard_arrow_down" at bounding box center [405, 89] width 478 height 32
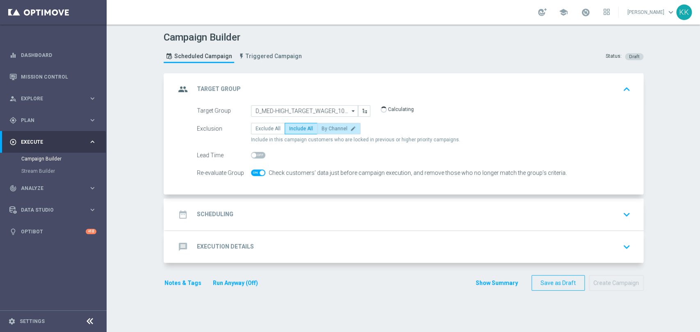
click at [325, 131] on span "By Channel" at bounding box center [334, 129] width 26 height 6
click at [325, 131] on input "By Channel edit" at bounding box center [323, 129] width 5 height 5
radio input "true"
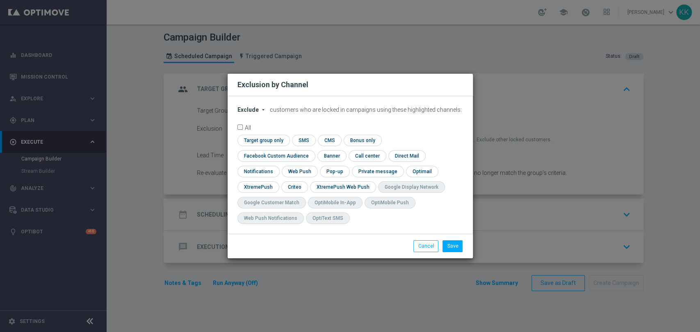
click at [250, 113] on span "Exclude" at bounding box center [247, 110] width 21 height 7
click at [0, 0] on span "Include" at bounding box center [0, 0] width 0 height 0
click at [312, 150] on input "checkbox" at bounding box center [274, 155] width 74 height 11
checkbox input "true"
click at [297, 185] on input "checkbox" at bounding box center [293, 187] width 25 height 11
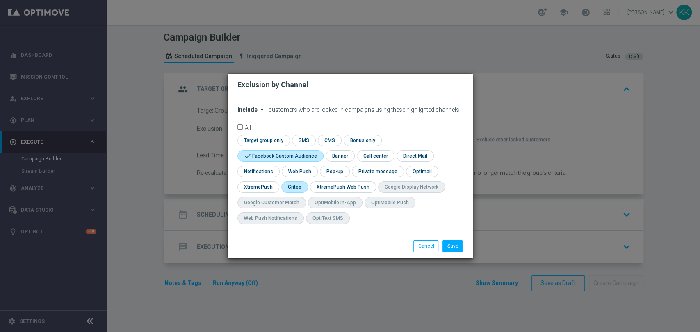
checkbox input "true"
click at [457, 248] on button "Save" at bounding box center [452, 246] width 20 height 11
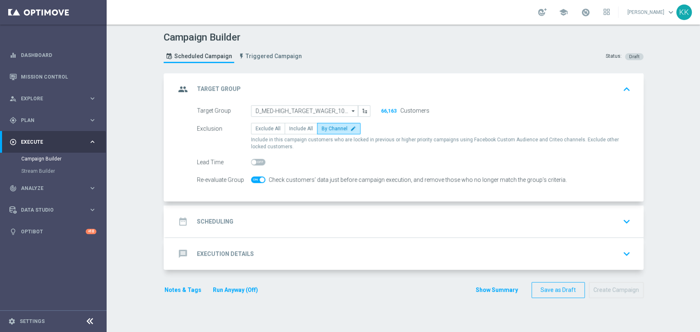
click at [255, 183] on div at bounding box center [258, 179] width 14 height 11
click at [251, 177] on span at bounding box center [258, 180] width 14 height 7
click at [251, 177] on input "checkbox" at bounding box center [258, 180] width 14 height 7
checkbox input "false"
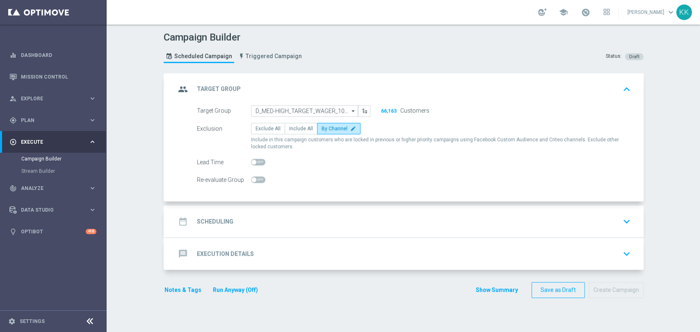
click at [299, 219] on div "date_range Scheduling keyboard_arrow_down" at bounding box center [404, 222] width 458 height 16
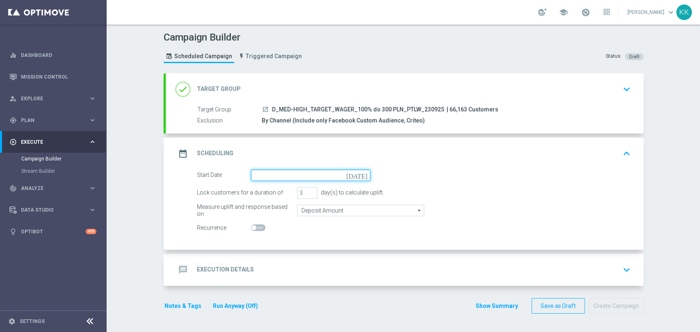
click at [280, 174] on input at bounding box center [310, 175] width 119 height 11
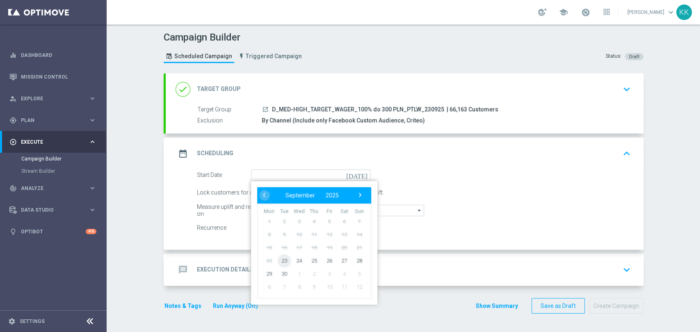
click at [278, 265] on span "23" at bounding box center [283, 260] width 13 height 13
type input "23 Sep 2025"
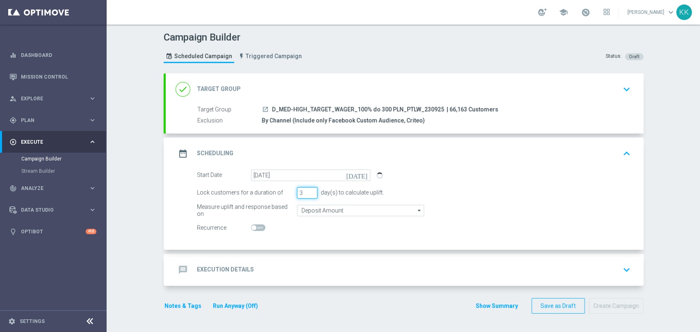
drag, startPoint x: 299, startPoint y: 194, endPoint x: 287, endPoint y: 195, distance: 12.3
click at [287, 195] on div "Lock customers for a duration of 3 day(s) to calculate uplift." at bounding box center [414, 192] width 446 height 11
type input "6"
click at [313, 205] on input "Deposit Amount" at bounding box center [360, 210] width 127 height 11
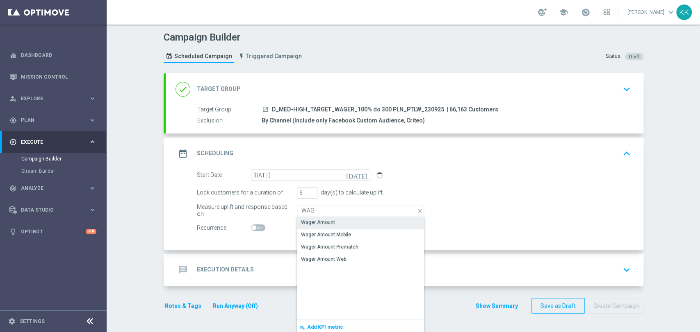
click at [311, 226] on div "Wager Amount" at bounding box center [360, 222] width 127 height 11
type input "Wager Amount"
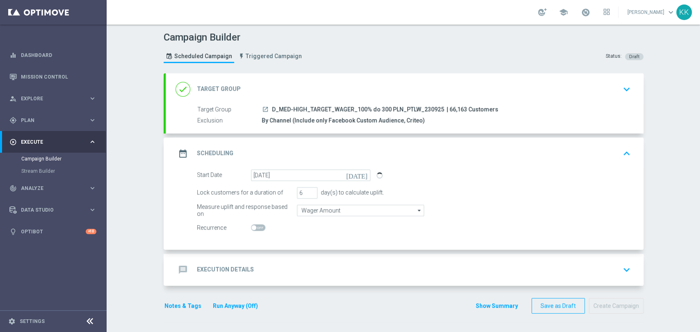
click at [382, 277] on div "message Execution Details keyboard_arrow_down" at bounding box center [405, 270] width 478 height 32
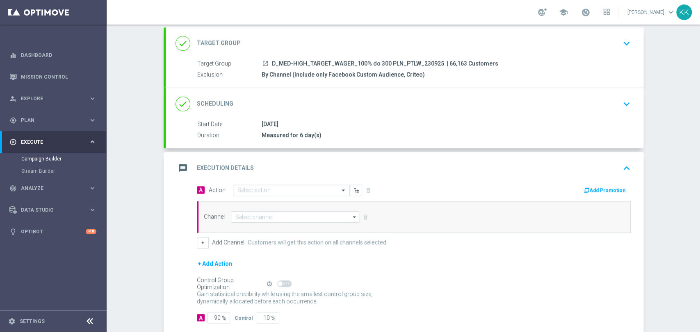
scroll to position [84, 0]
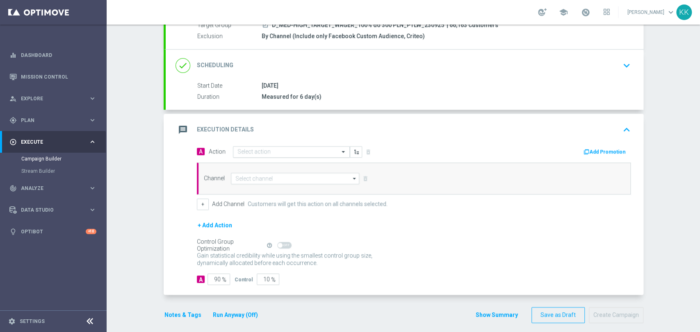
click at [259, 149] on input "text" at bounding box center [282, 152] width 91 height 7
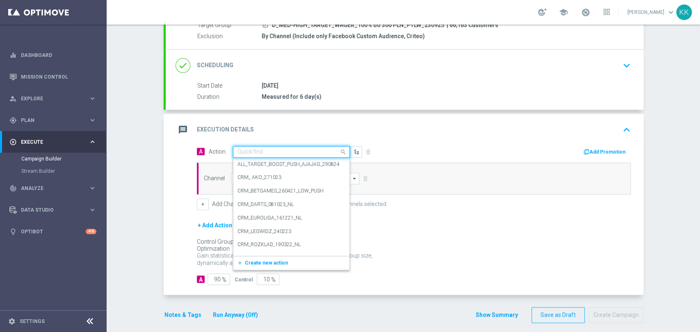
paste input "D_MED-HIGH_TARGET_WAGER_100% do 300 PLN_PTLW_230925"
type input "D_MED-HIGH_TARGET_WAGER_100% do 300 PLN_PTLW_230925"
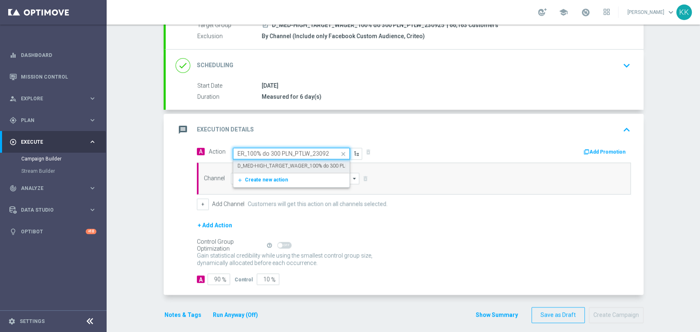
click at [259, 167] on label "D_MED-HIGH_TARGET_WAGER_100% do 300 PLN_PTLW_230925" at bounding box center [309, 166] width 145 height 7
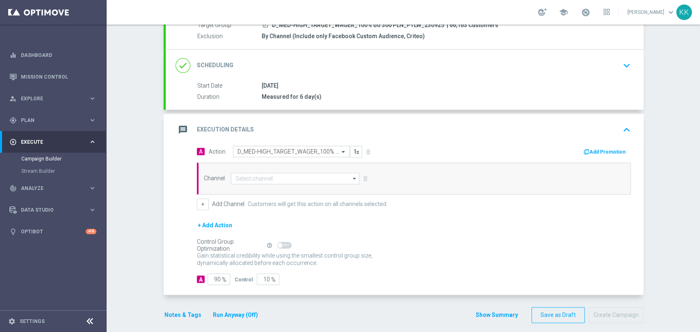
scroll to position [0, 0]
click at [259, 179] on input at bounding box center [295, 178] width 129 height 11
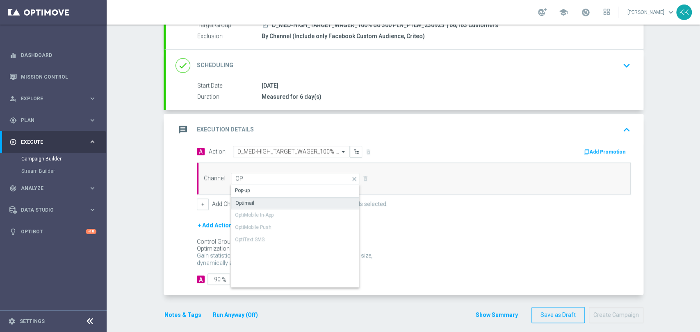
click at [258, 203] on div "Optimail" at bounding box center [295, 203] width 129 height 12
type input "Optimail"
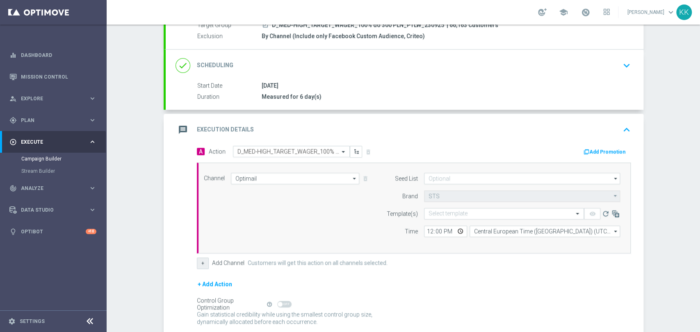
click at [197, 267] on button "+" at bounding box center [203, 263] width 12 height 11
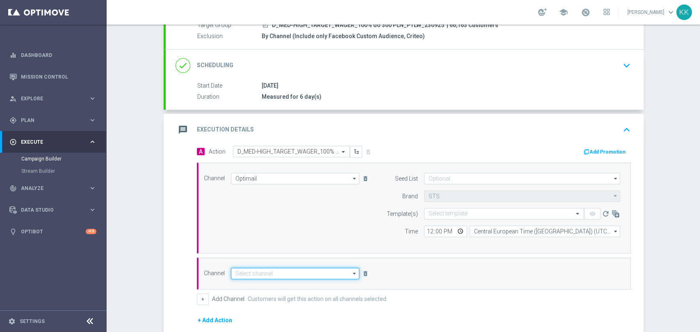
click at [246, 275] on input at bounding box center [295, 273] width 129 height 11
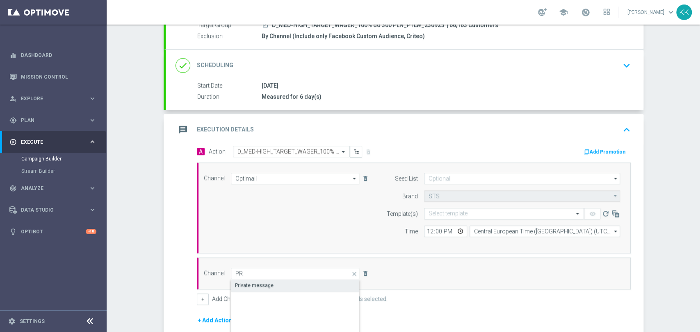
click at [257, 285] on div "Private message" at bounding box center [254, 285] width 39 height 7
type input "Private message"
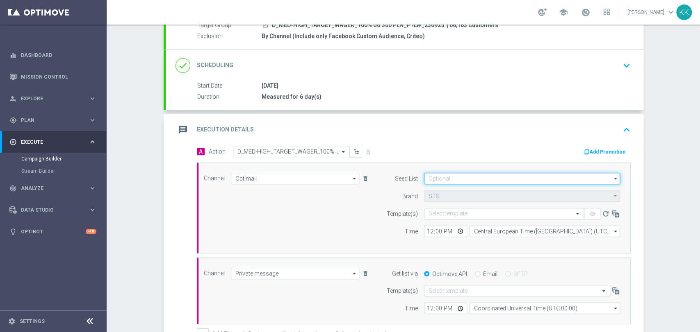
click at [492, 181] on input at bounding box center [522, 178] width 196 height 11
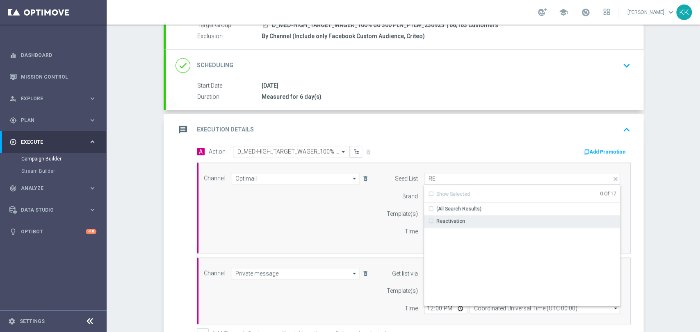
click at [456, 222] on div "Reactivation" at bounding box center [450, 221] width 29 height 7
click at [312, 219] on div "Channel Optimail Optimail arrow_drop_down Drag here to set row groups Drag here…" at bounding box center [412, 208] width 429 height 71
type input "Reactivation"
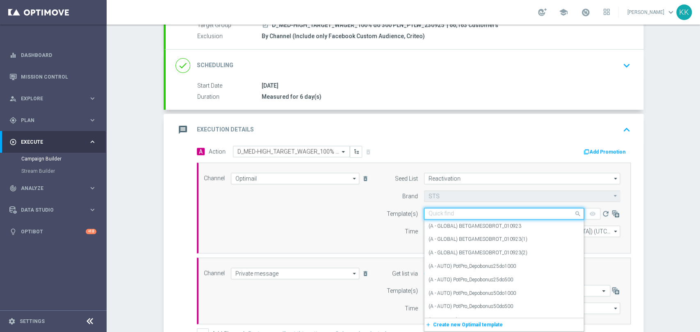
click at [484, 211] on input "text" at bounding box center [495, 214] width 134 height 7
paste input "D_MED-HIGH_TARGET_WAGER_100% do 300 PLN_PTLW_230925"
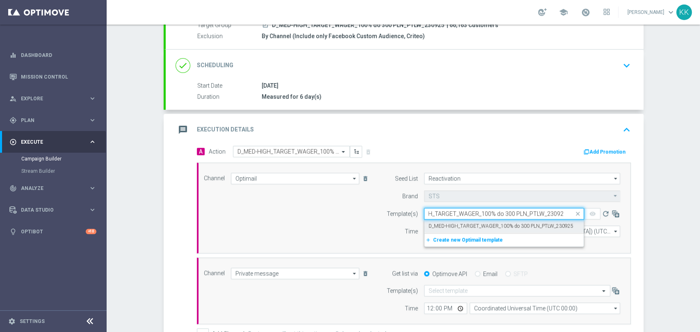
click at [482, 224] on label "D_MED-HIGH_TARGET_WAGER_100% do 300 PLN_PTLW_230925" at bounding box center [500, 226] width 145 height 7
type input "D_MED-HIGH_TARGET_WAGER_100% do 300 PLN_PTLW_230925"
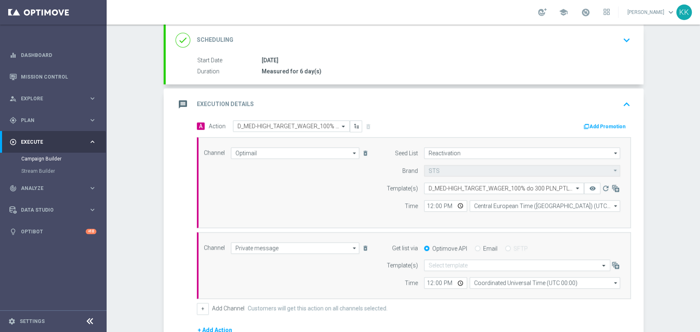
scroll to position [130, 0]
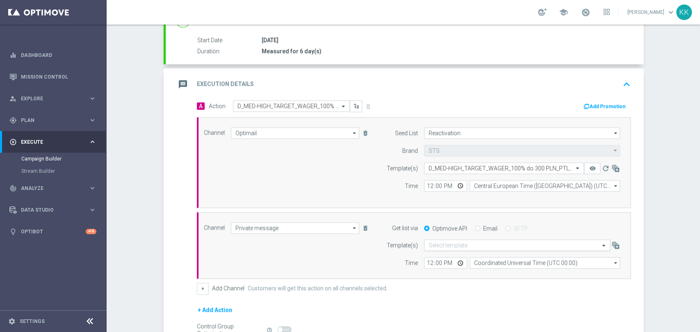
click at [481, 241] on div "Select template" at bounding box center [517, 245] width 186 height 11
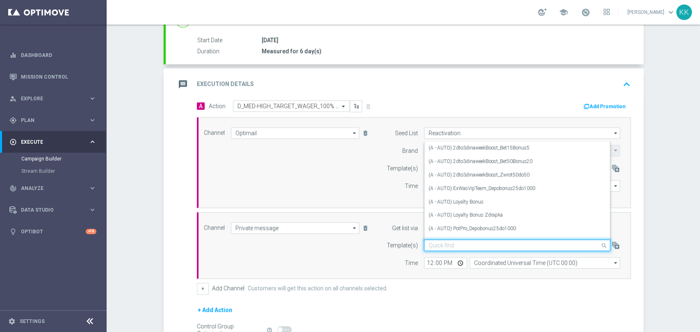
paste input "D_MED-HIGH_TARGET_WAGER_100% do 300 PLN_PTLW_230925"
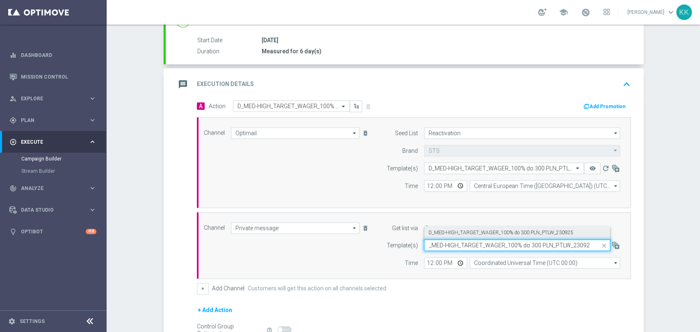
click at [469, 231] on label "D_MED-HIGH_TARGET_WAGER_100% do 300 PLN_PTLW_230925" at bounding box center [500, 233] width 145 height 7
type input "D_MED-HIGH_TARGET_WAGER_100% do 300 PLN_PTLW_230925"
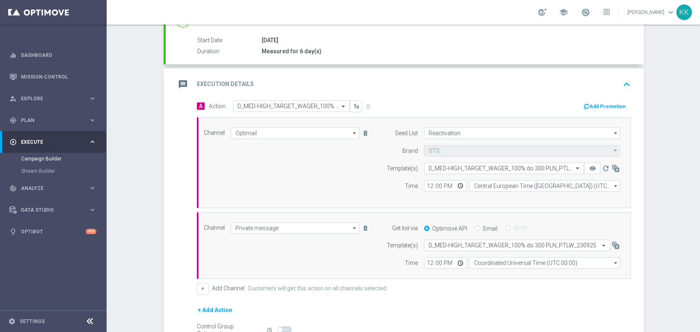
scroll to position [0, 0]
click at [430, 190] on input "12:00" at bounding box center [445, 185] width 43 height 11
type input "17:11"
click at [432, 259] on input "12:00" at bounding box center [445, 262] width 43 height 11
click at [430, 264] on input "12:00" at bounding box center [445, 262] width 43 height 11
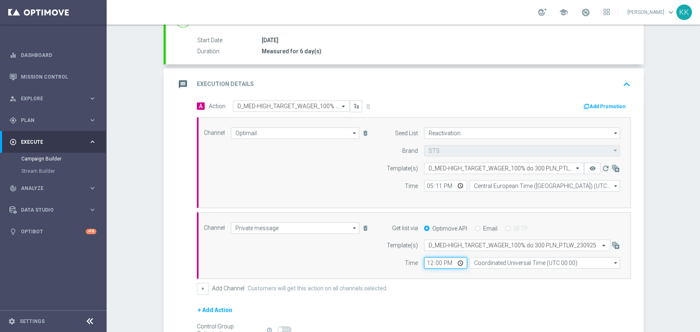
click at [426, 261] on input "12:00" at bounding box center [445, 262] width 43 height 11
type input "17:11"
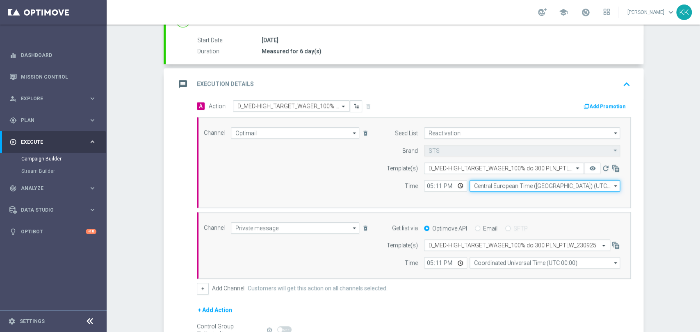
click at [511, 181] on input "Central European Time (Warsaw) (UTC +02:00)" at bounding box center [544, 185] width 150 height 11
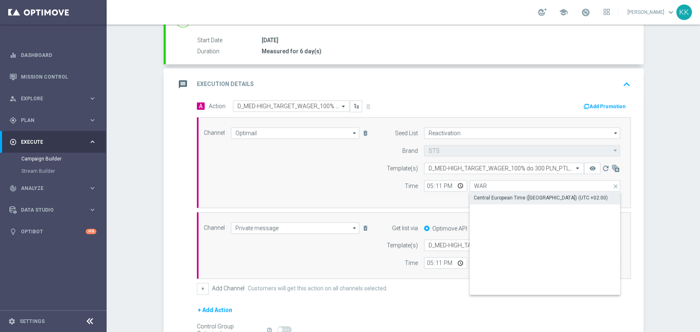
click at [512, 192] on div "Central European Time (Warsaw) (UTC +02:00)" at bounding box center [544, 197] width 151 height 11
type input "Central European Time (Warsaw) (UTC +02:00)"
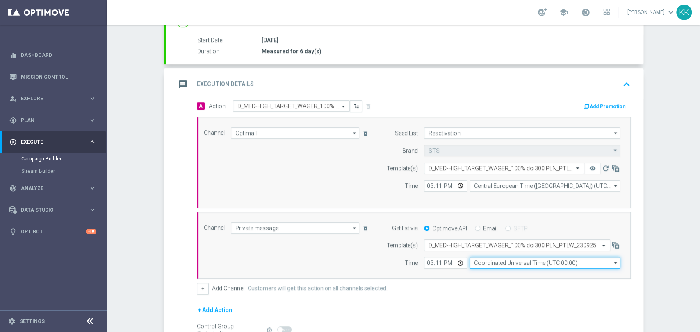
click at [510, 260] on input "Coordinated Universal Time (UTC 00:00)" at bounding box center [544, 262] width 150 height 11
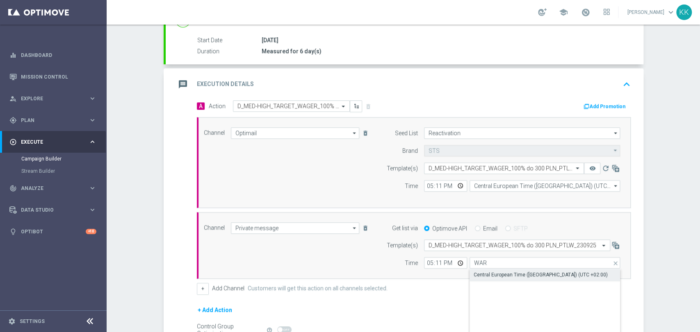
click at [513, 272] on div "Central European Time (Warsaw) (UTC +02:00)" at bounding box center [540, 274] width 134 height 7
type input "Central European Time (Warsaw) (UTC +02:00)"
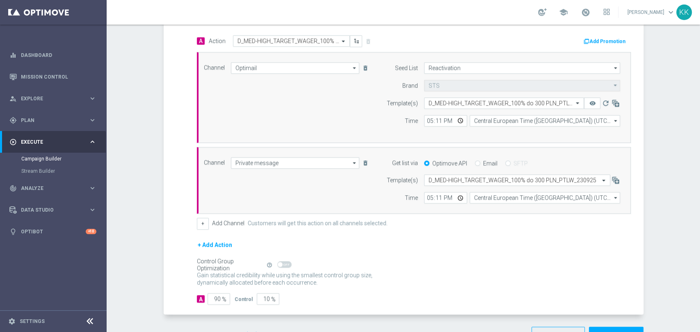
scroll to position [221, 0]
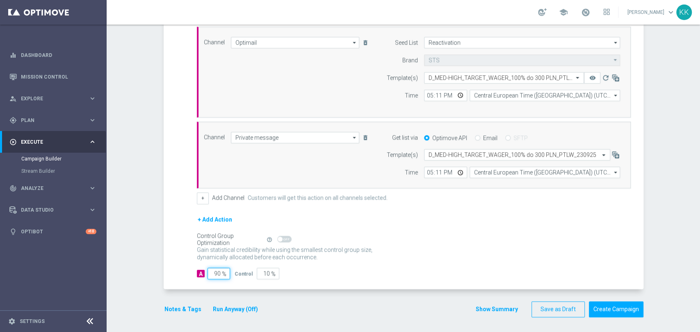
click at [217, 273] on input "90" at bounding box center [218, 273] width 23 height 11
type input "9"
type input "91"
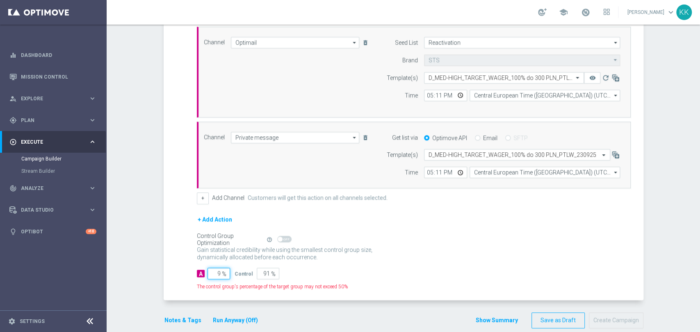
type input "98"
type input "2"
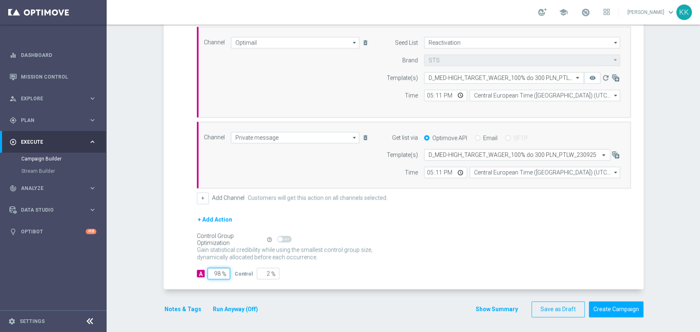
type input "98"
click at [176, 307] on button "Notes & Tags" at bounding box center [183, 310] width 39 height 10
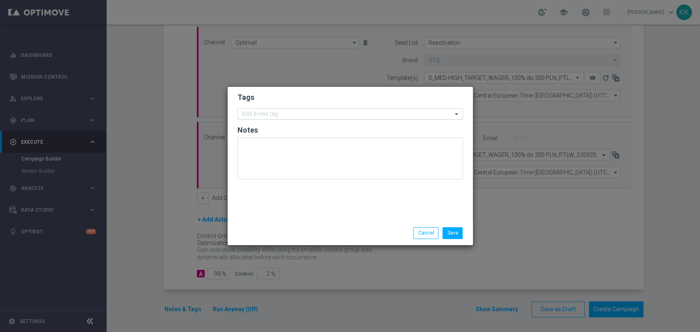
click at [303, 111] on input "text" at bounding box center [347, 114] width 210 height 7
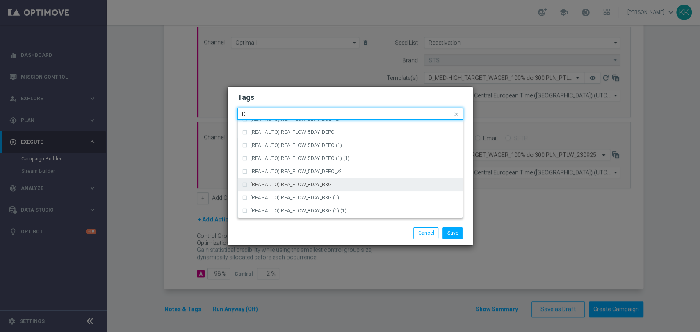
scroll to position [865, 0]
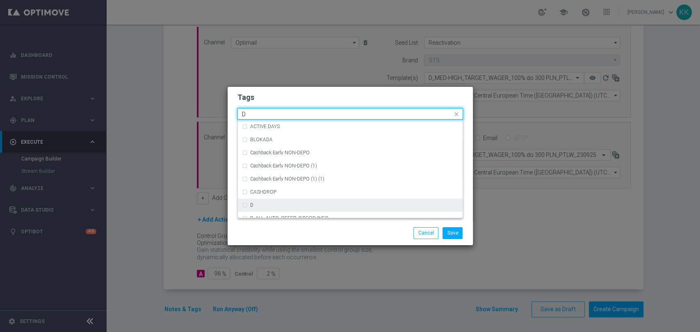
click at [282, 205] on div "D" at bounding box center [354, 205] width 208 height 5
type input "D"
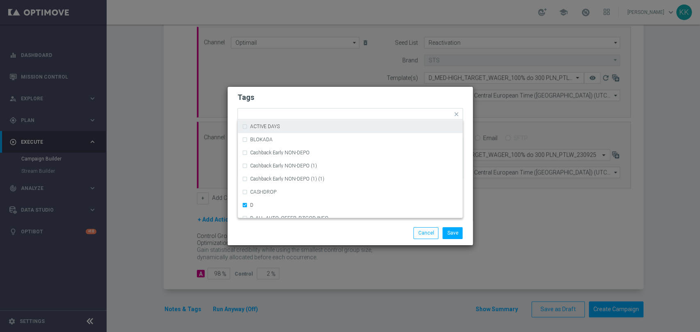
click at [297, 101] on h2 "Tags" at bounding box center [349, 98] width 225 height 10
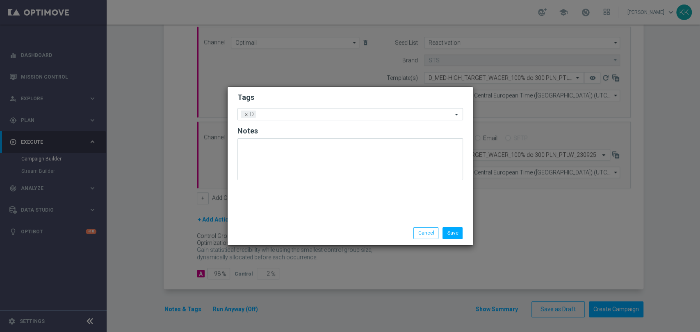
click at [298, 125] on form "Tags Add a new tag × D Notes" at bounding box center [349, 139] width 225 height 96
click at [302, 118] on div at bounding box center [355, 116] width 194 height 8
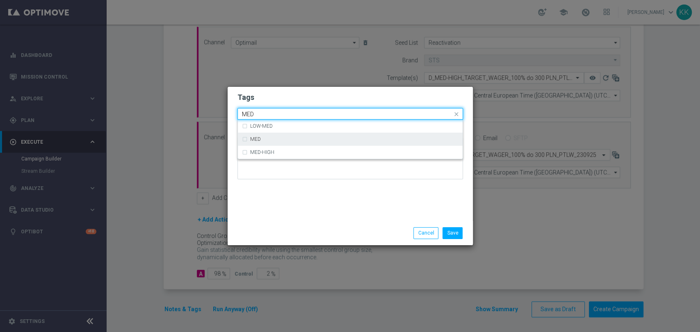
click at [293, 139] on div "MED" at bounding box center [354, 139] width 208 height 5
type input "MED"
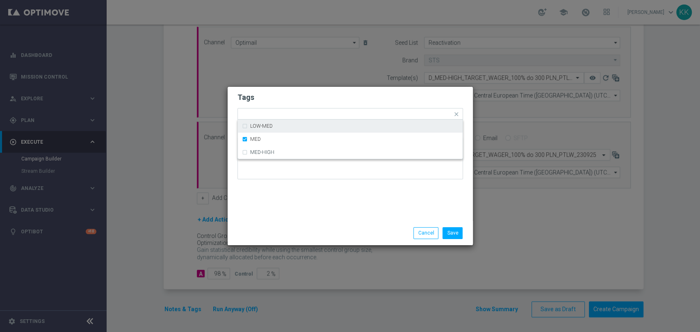
click at [316, 79] on modal-container "Tags Quick find × D × MED LOW-MED MED MED-HIGH Notes Save Cancel" at bounding box center [350, 166] width 700 height 332
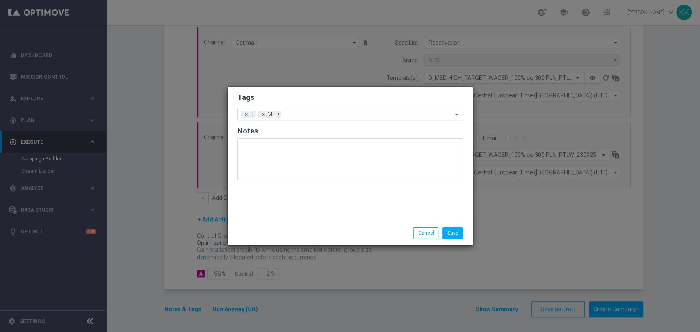
click at [312, 116] on input "text" at bounding box center [369, 115] width 168 height 7
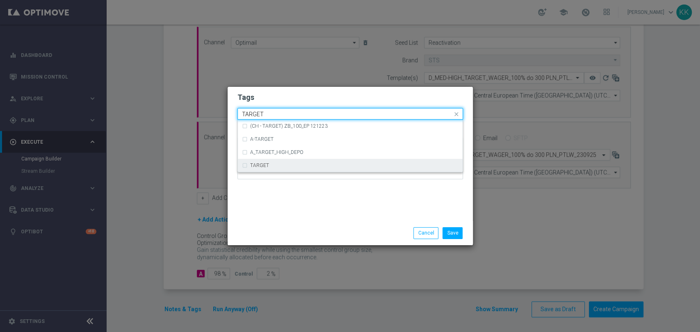
click at [309, 159] on div "TARGET" at bounding box center [350, 165] width 216 height 13
type input "TARGET"
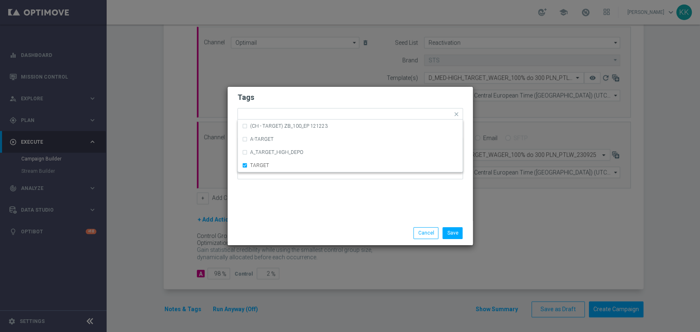
click at [316, 205] on div "Tags Quick find × D × MED × TARGET (CH - TARGET) ZB_100_EP 121223 A-TARGET A_TA…" at bounding box center [350, 154] width 245 height 134
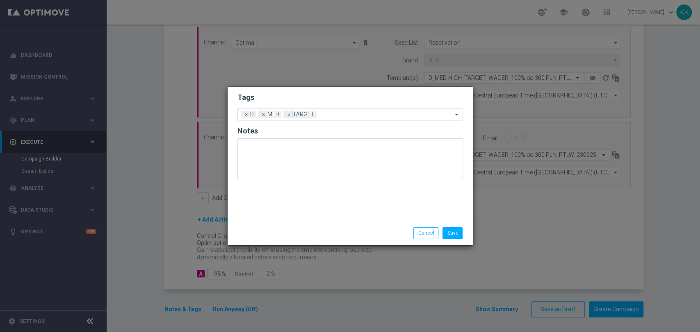
click at [353, 109] on div "Add a new tag × D × MED × TARGET" at bounding box center [345, 114] width 214 height 11
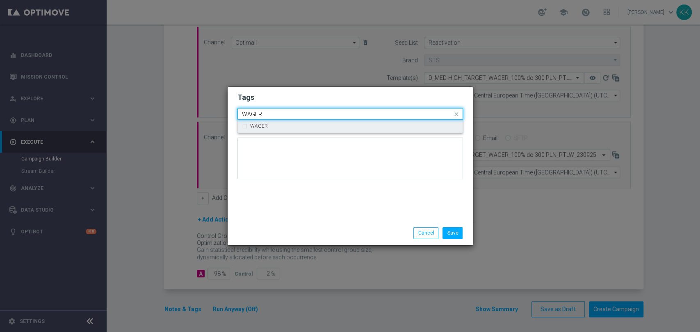
click at [353, 124] on div "WAGER" at bounding box center [354, 126] width 208 height 5
type input "WAGER"
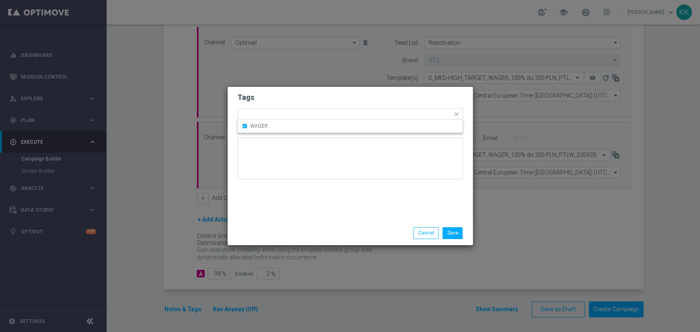
click at [366, 96] on h2 "Tags" at bounding box center [349, 98] width 225 height 10
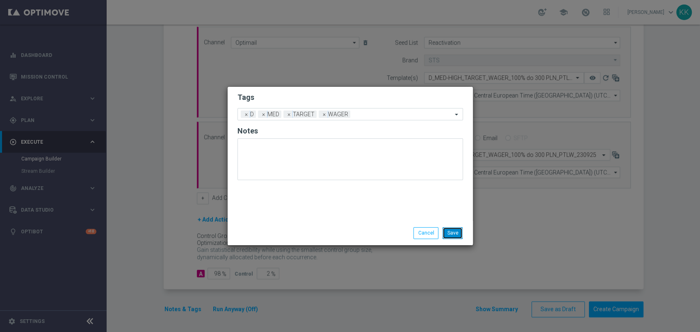
click at [461, 231] on button "Save" at bounding box center [452, 233] width 20 height 11
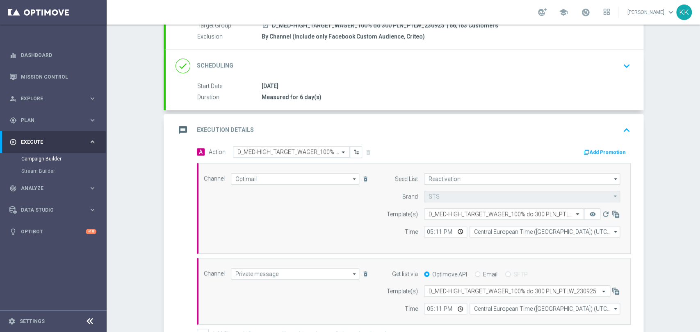
scroll to position [0, 0]
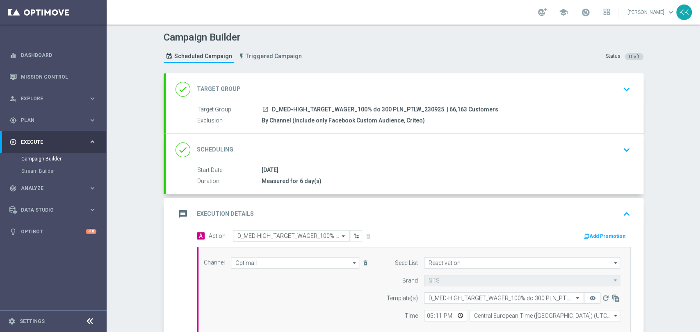
click at [620, 92] on icon "keyboard_arrow_down" at bounding box center [626, 89] width 12 height 12
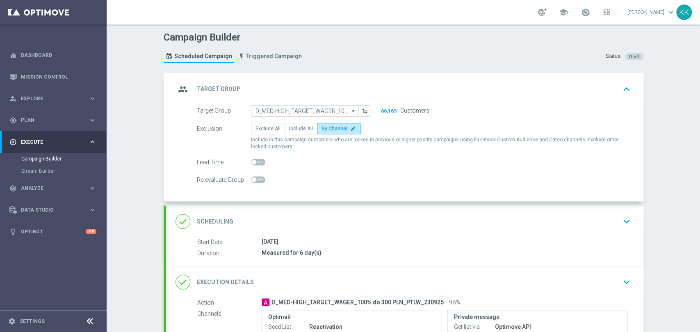
click at [577, 216] on div "done Scheduling keyboard_arrow_down" at bounding box center [404, 222] width 458 height 16
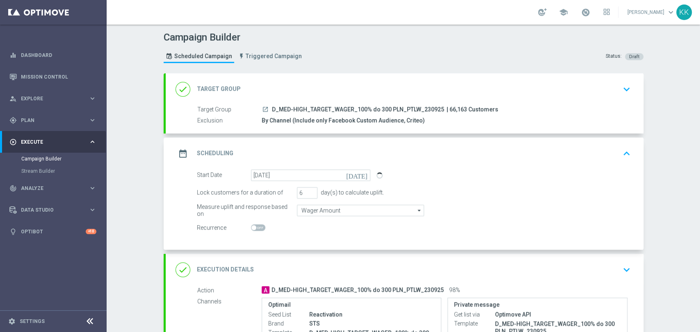
scroll to position [46, 0]
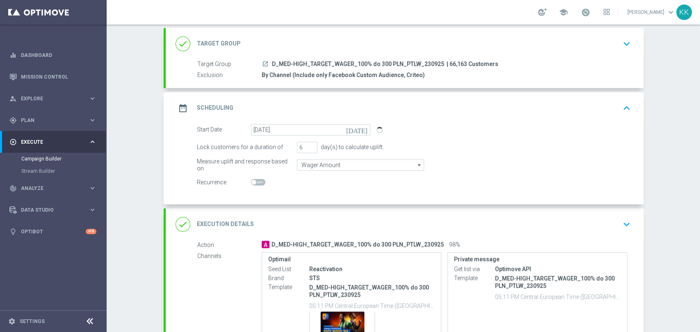
drag, startPoint x: 621, startPoint y: 224, endPoint x: 621, endPoint y: 218, distance: 6.2
click at [621, 220] on icon "keyboard_arrow_down" at bounding box center [626, 225] width 12 height 12
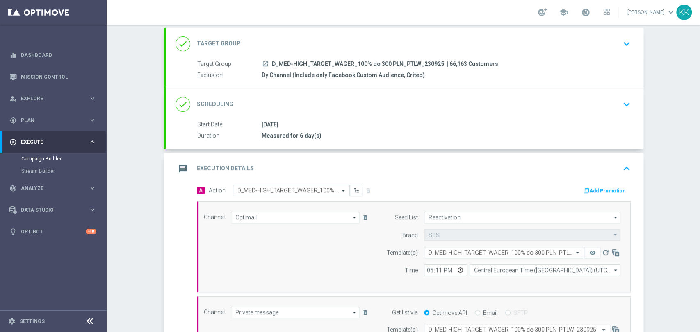
scroll to position [137, 0]
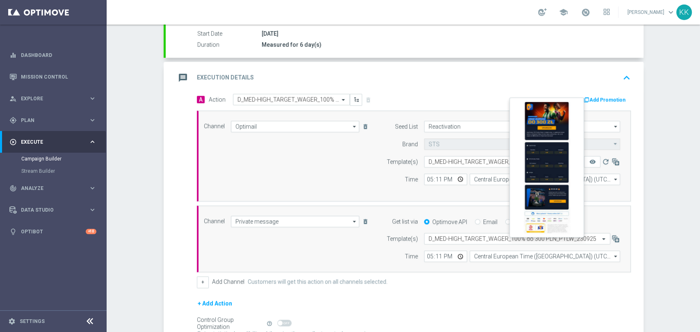
click at [584, 162] on button "remove_red_eye" at bounding box center [592, 161] width 16 height 11
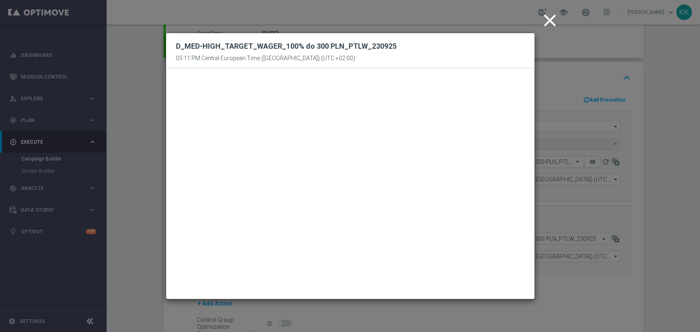
click at [550, 20] on icon "close" at bounding box center [549, 20] width 20 height 20
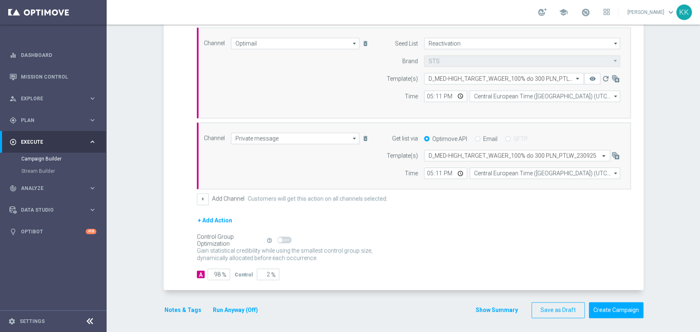
scroll to position [221, 0]
click at [188, 305] on button "Notes & Tags" at bounding box center [183, 310] width 39 height 10
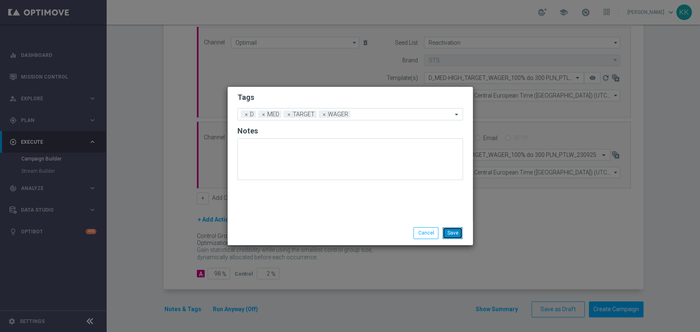
click at [457, 236] on button "Save" at bounding box center [452, 233] width 20 height 11
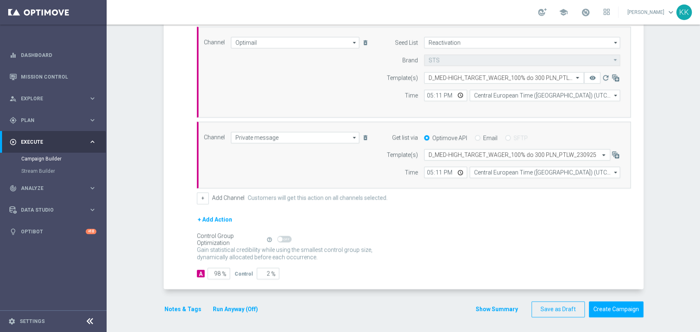
click at [181, 306] on button "Notes & Tags" at bounding box center [183, 310] width 39 height 10
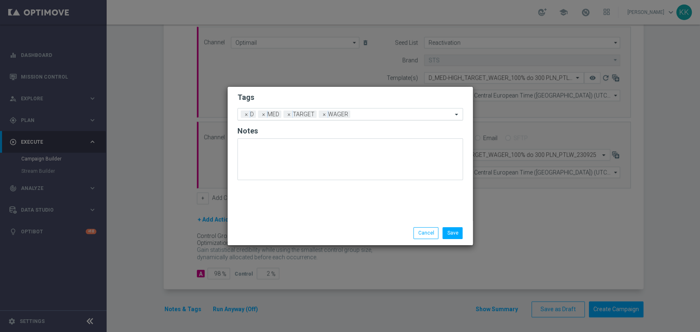
click at [405, 114] on input "text" at bounding box center [402, 115] width 99 height 7
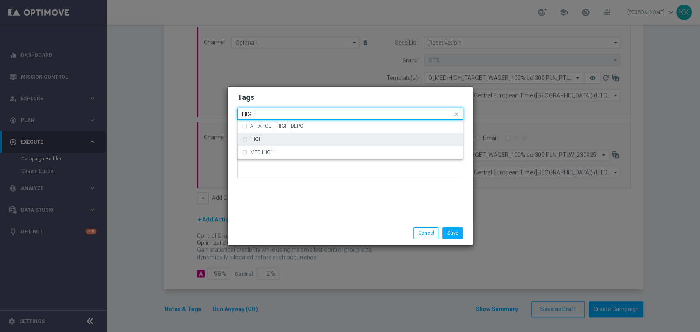
click at [386, 137] on div "HIGH" at bounding box center [354, 139] width 208 height 5
type input "HIGH"
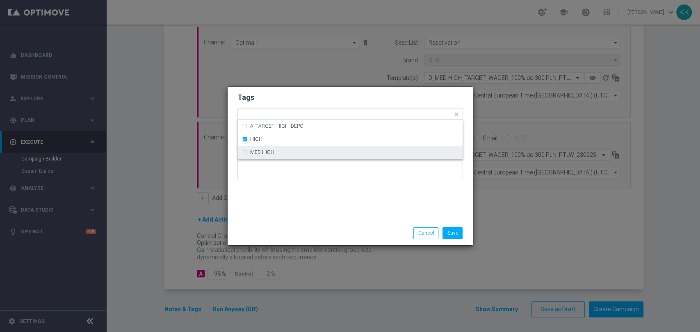
click at [354, 215] on div "Tags Quick find × D × MED × TARGET × WAGER × HIGH A_TARGET_HIGH_DEPO HIGH MED-H…" at bounding box center [350, 154] width 245 height 134
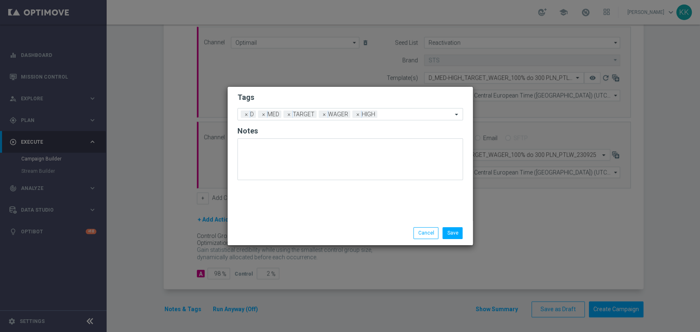
click at [466, 234] on div "Save Cancel" at bounding box center [389, 233] width 159 height 11
click at [455, 234] on button "Save" at bounding box center [452, 233] width 20 height 11
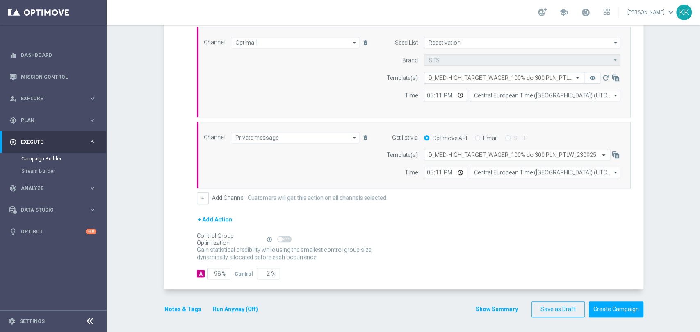
click at [649, 189] on div "Campaign Builder Scheduled Campaign Triggered Campaign Status: Draft done Targe…" at bounding box center [403, 179] width 593 height 308
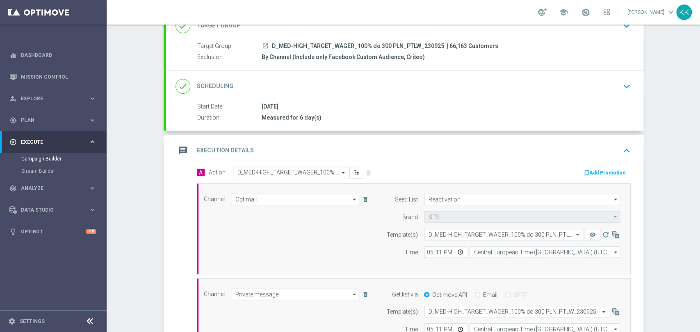
scroll to position [0, 0]
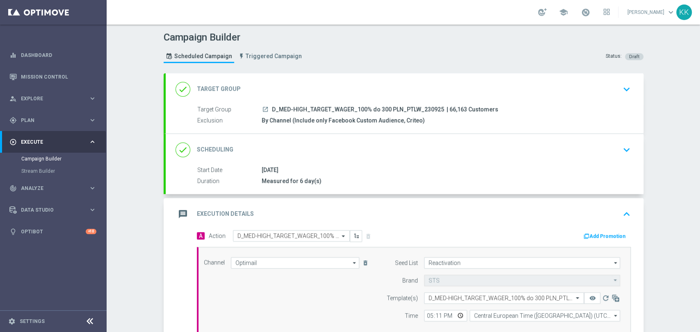
click at [626, 89] on icon "keyboard_arrow_down" at bounding box center [626, 89] width 12 height 12
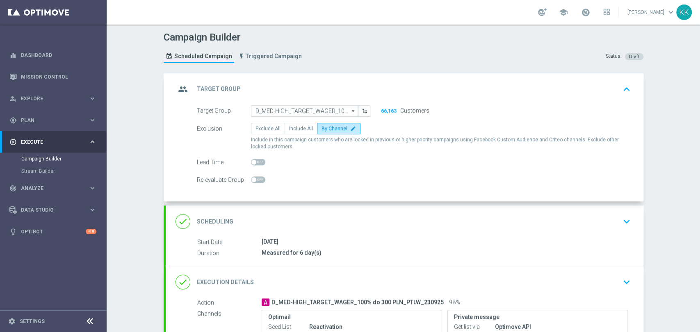
click at [578, 223] on div "done Scheduling keyboard_arrow_down" at bounding box center [404, 222] width 458 height 16
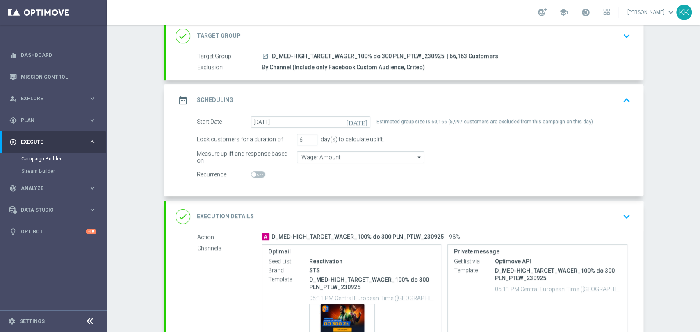
scroll to position [91, 0]
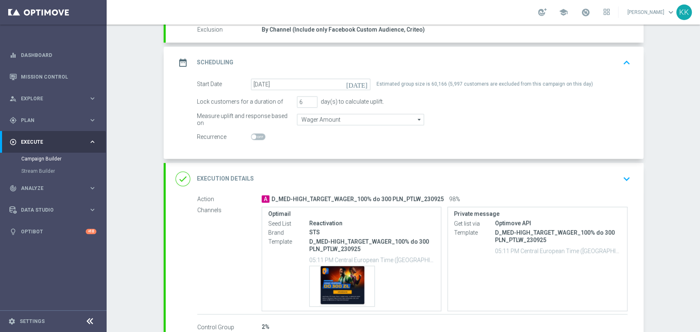
click at [628, 166] on div "done Execution Details keyboard_arrow_down" at bounding box center [405, 179] width 478 height 32
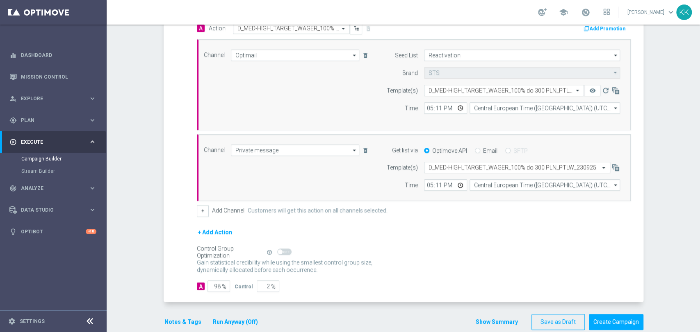
scroll to position [221, 0]
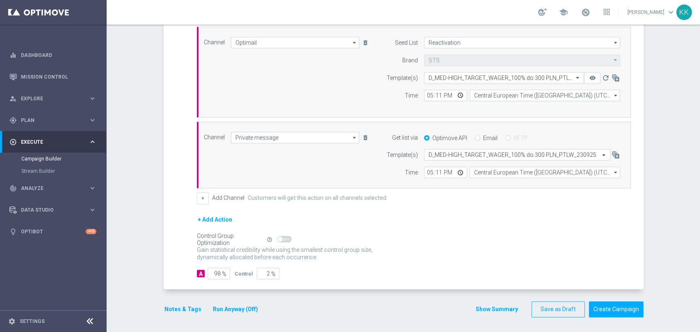
click at [184, 305] on button "Notes & Tags" at bounding box center [183, 310] width 39 height 10
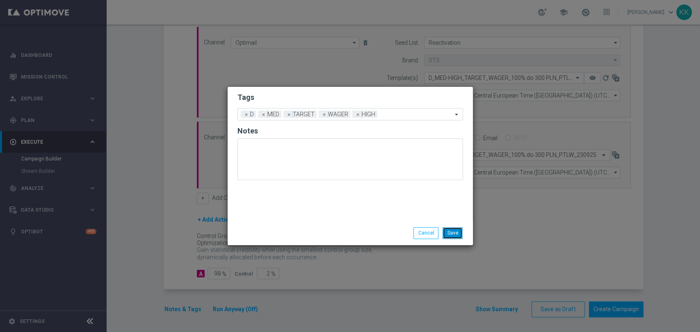
click at [453, 236] on button "Save" at bounding box center [452, 233] width 20 height 11
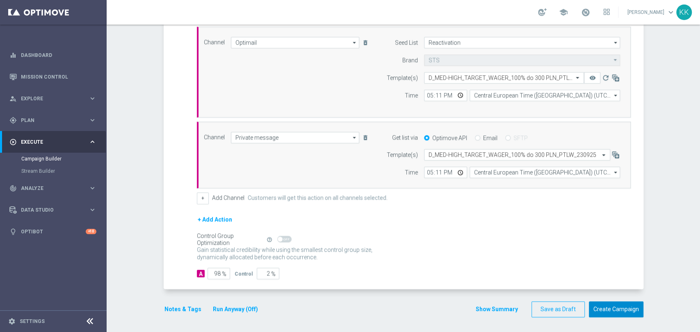
click at [614, 310] on button "Create Campaign" at bounding box center [616, 310] width 55 height 16
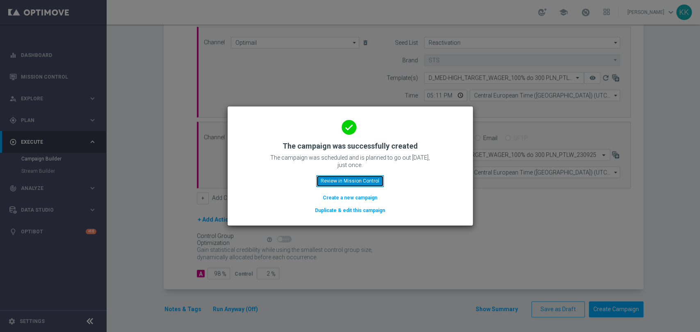
click at [357, 178] on button "Review in Mission Control" at bounding box center [350, 180] width 68 height 11
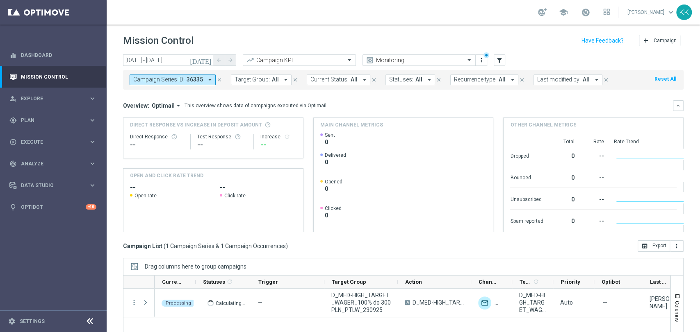
click at [217, 77] on icon "close" at bounding box center [219, 80] width 6 height 6
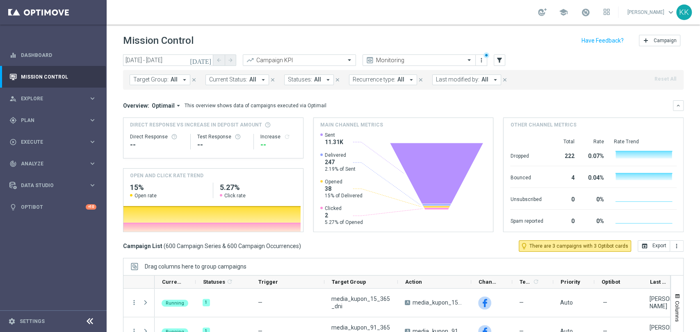
click at [155, 75] on button "Target Group: All arrow_drop_down" at bounding box center [160, 80] width 61 height 11
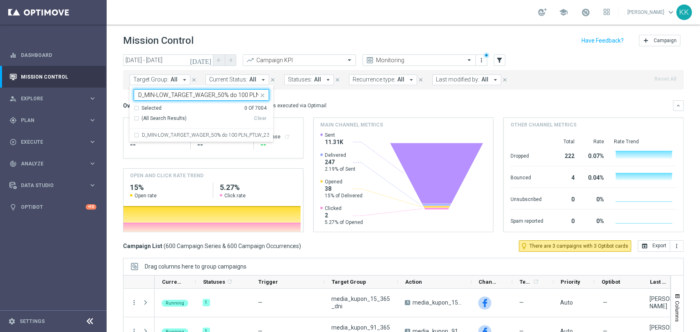
scroll to position [0, 38]
click at [177, 135] on label "D_MIN-LOW_TARGET_WAGER_50% do 100 PLN_PTLW_230925" at bounding box center [205, 135] width 127 height 5
type input "D_MIN-LOW_TARGET_WAGER_50% do 100 PLN_PTLW_230925"
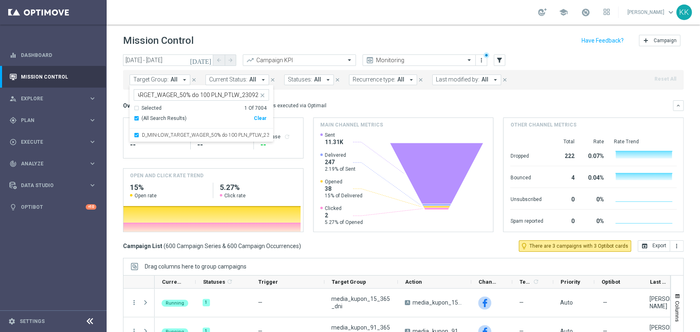
scroll to position [0, 0]
click at [236, 41] on div "Mission Control add Campaign" at bounding box center [403, 41] width 560 height 16
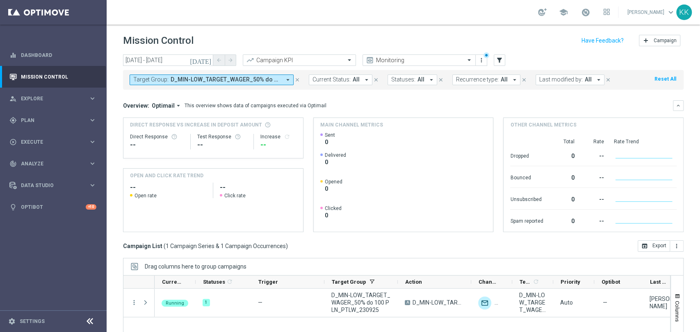
click at [214, 79] on span "D_MIN-LOW_TARGET_WAGER_50% do 100 PLN_PTLW_230925" at bounding box center [226, 79] width 110 height 7
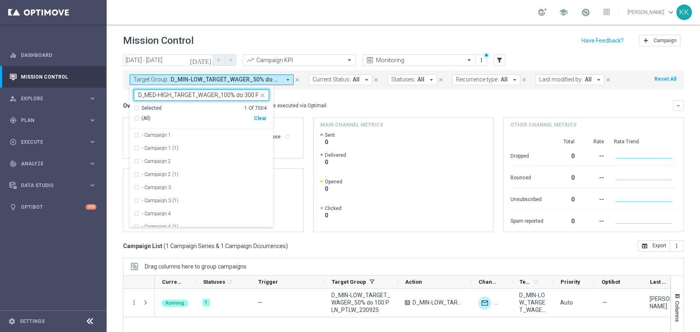
scroll to position [0, 44]
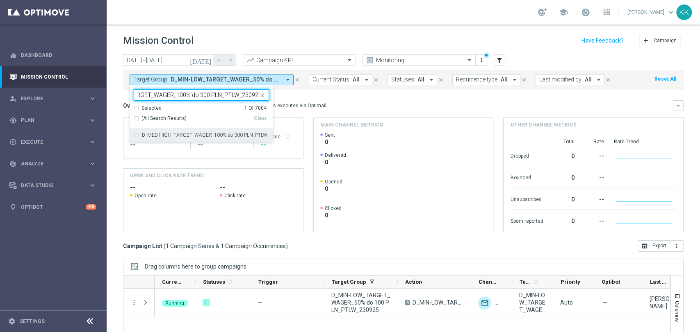
click at [200, 134] on label "D_MED-HIGH_TARGET_WAGER_100% do 300 PLN_PTLW_230925" at bounding box center [205, 135] width 127 height 5
type input "D_MED-HIGH_TARGET_WAGER_100% do 300 PLN_PTLW_230925"
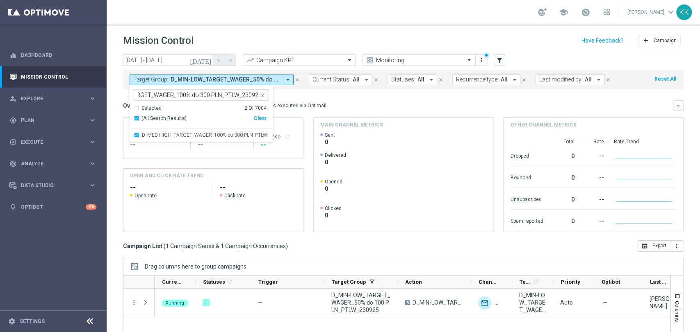
scroll to position [0, 0]
click at [287, 31] on header "Mission Control add Campaign" at bounding box center [403, 40] width 593 height 30
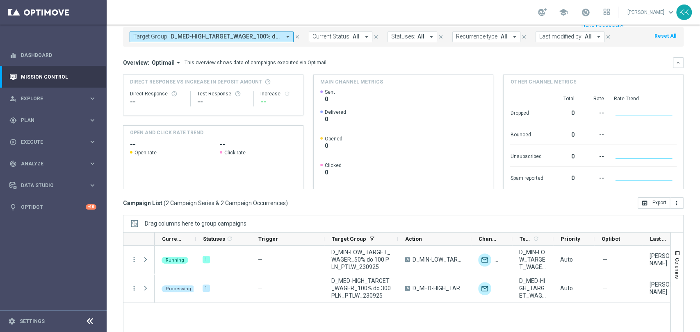
scroll to position [77, 0]
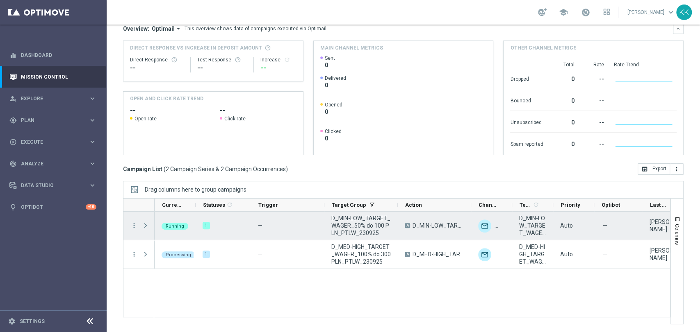
click at [146, 226] on span "Press SPACE to select this row." at bounding box center [145, 226] width 7 height 7
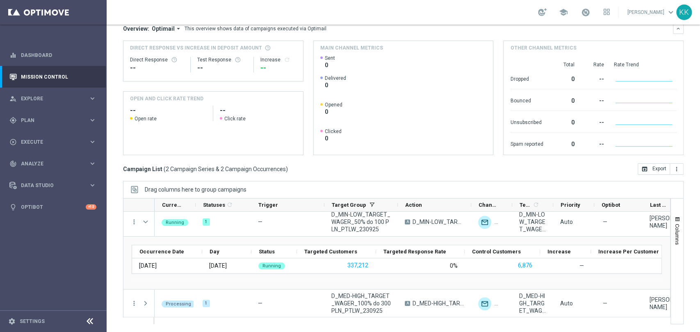
scroll to position [0, 0]
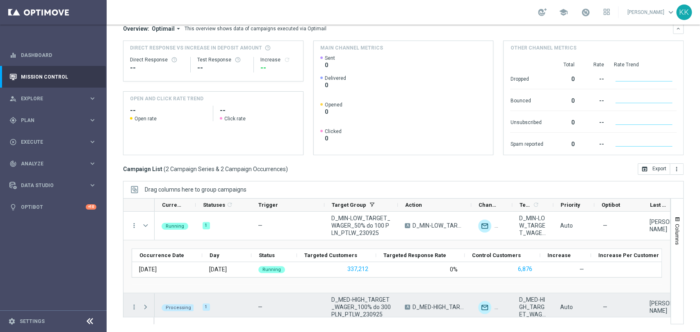
click at [140, 309] on div at bounding box center [146, 308] width 16 height 28
click at [142, 309] on span at bounding box center [145, 307] width 7 height 7
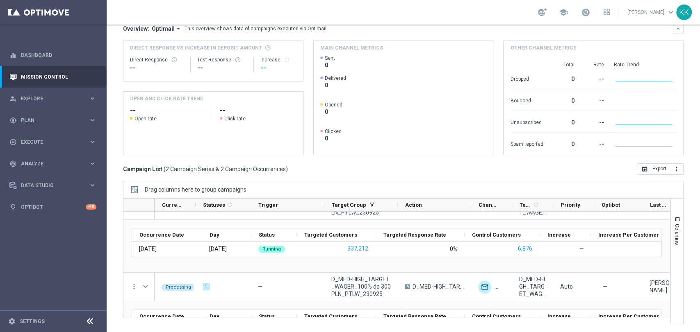
scroll to position [12, 0]
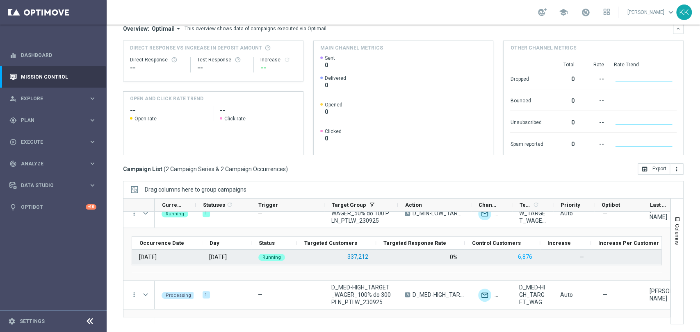
click at [357, 255] on button "337,212" at bounding box center [357, 257] width 23 height 10
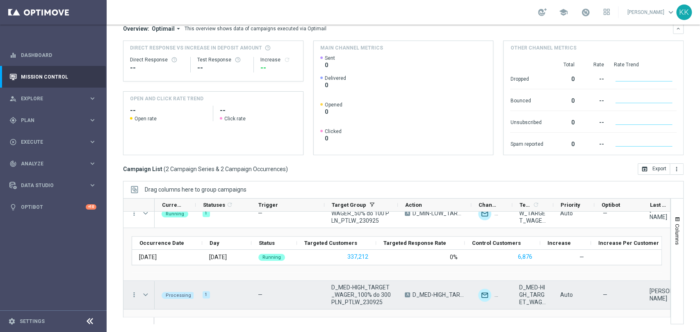
click at [145, 300] on span at bounding box center [146, 295] width 9 height 16
click at [146, 297] on span at bounding box center [145, 295] width 7 height 7
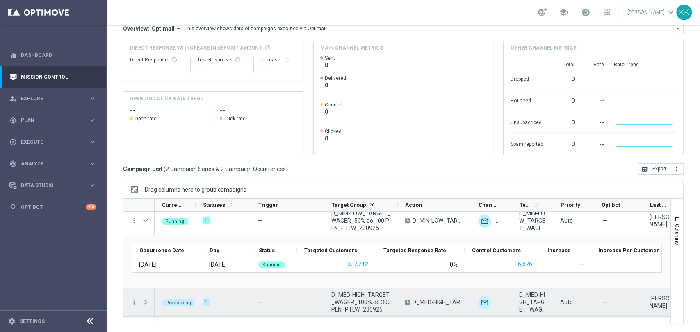
scroll to position [5, 0]
click at [144, 306] on span at bounding box center [145, 303] width 7 height 7
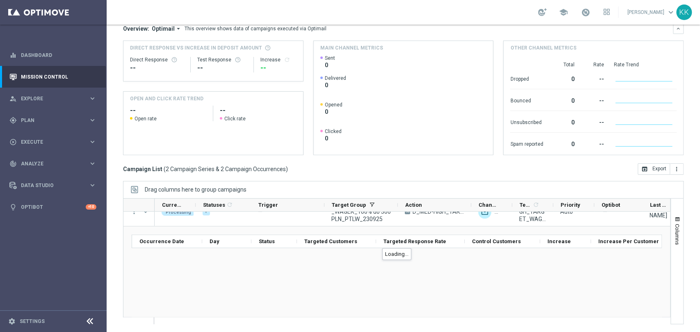
scroll to position [58, 0]
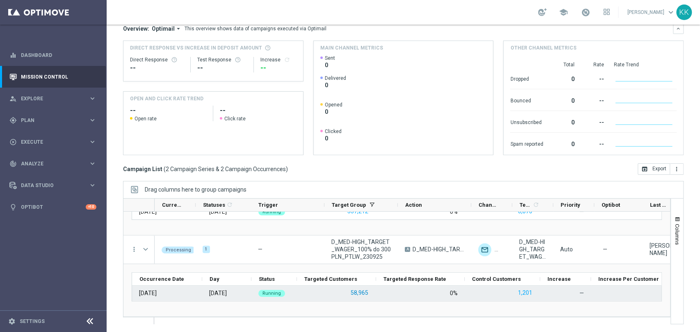
click at [364, 293] on button "58,965" at bounding box center [359, 293] width 19 height 10
click at [348, 295] on div "58,965" at bounding box center [336, 293] width 79 height 15
click at [353, 295] on button "58,965" at bounding box center [359, 293] width 19 height 10
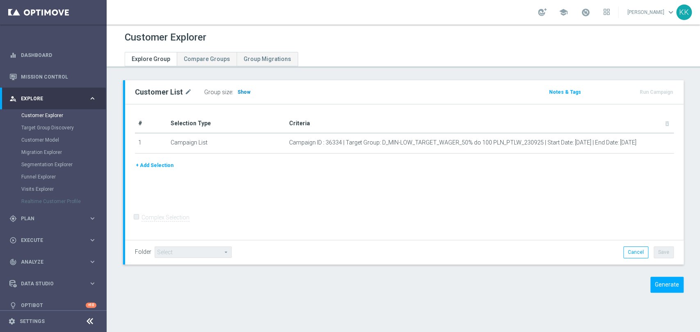
click at [237, 96] on h3 "Show" at bounding box center [244, 92] width 15 height 9
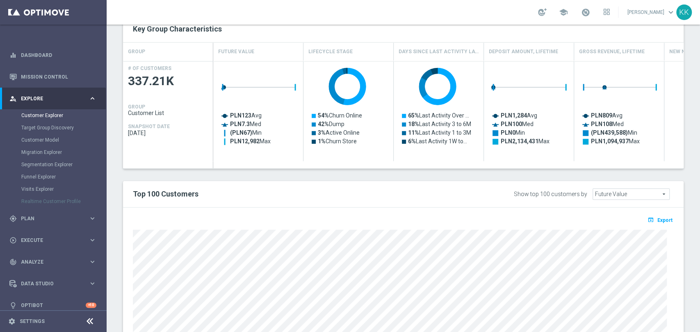
scroll to position [397, 0]
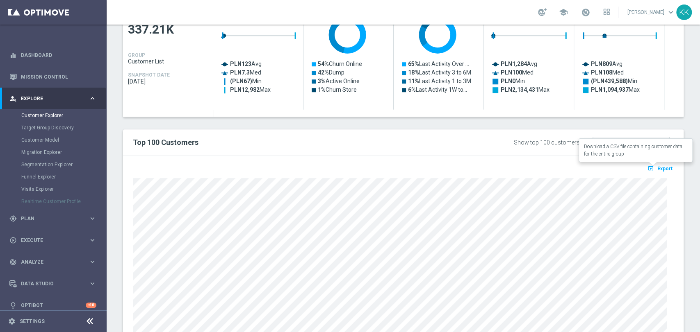
click at [651, 171] on button "open_in_browser Export" at bounding box center [659, 168] width 27 height 11
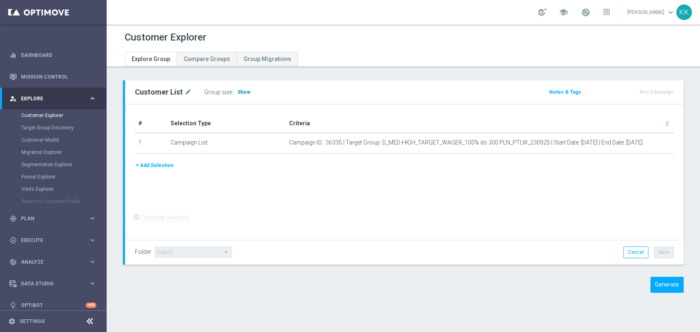
click at [243, 89] on span "Show" at bounding box center [243, 92] width 13 height 6
click at [240, 94] on span "Show" at bounding box center [243, 92] width 13 height 6
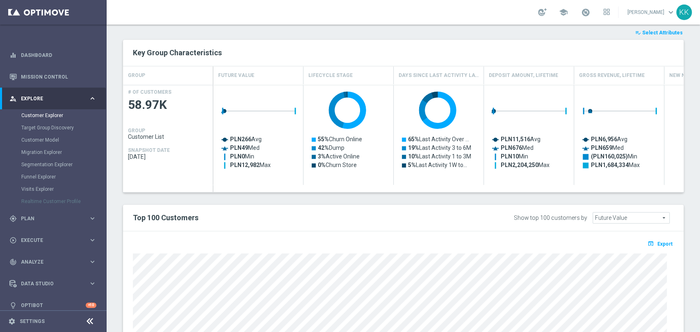
scroll to position [351, 0]
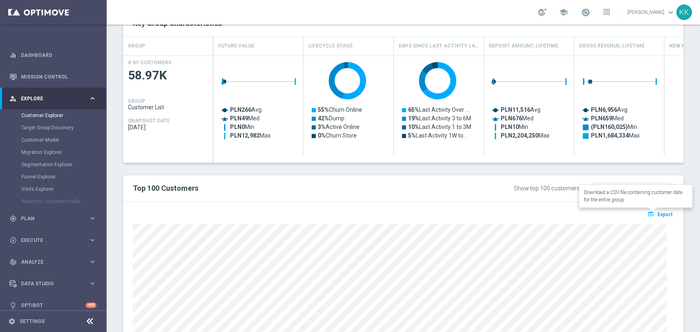
click at [651, 210] on button "open_in_browser Export" at bounding box center [659, 214] width 27 height 11
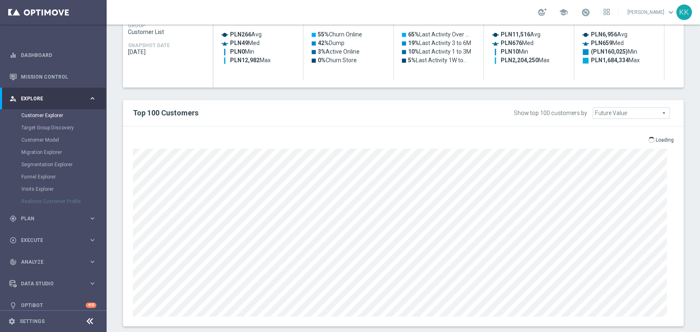
scroll to position [440, 0]
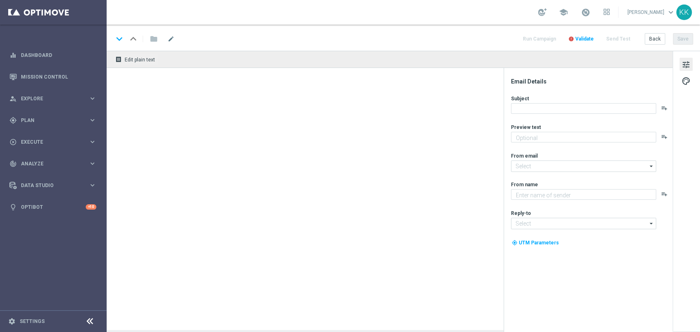
type textarea "Typuj z bonusem do 100 zł 💸"
type textarea "STS"
type input "oferta@sts.pl"
type input "kontakt@sts.pl"
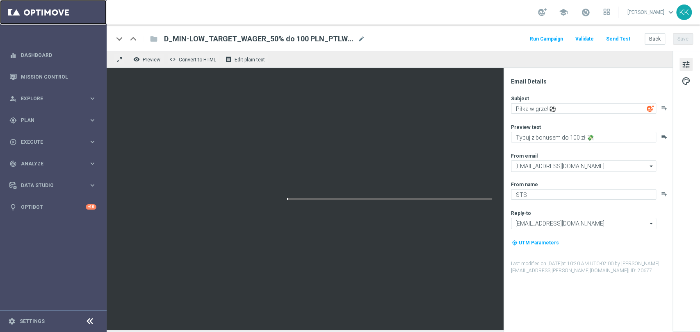
click at [32, 13] on link at bounding box center [53, 12] width 107 height 25
